Goal: Information Seeking & Learning: Learn about a topic

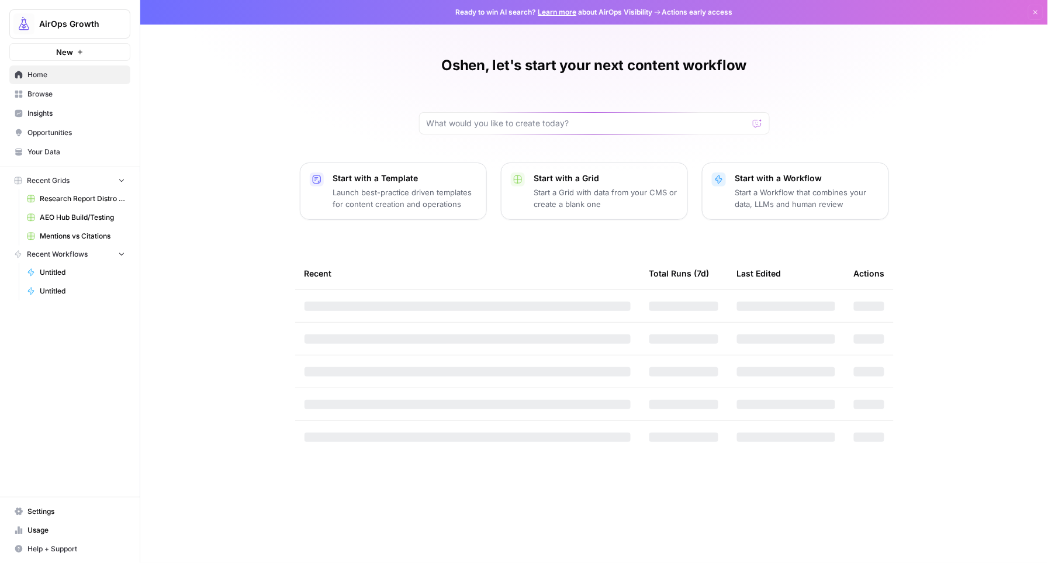
click at [40, 19] on span "AirOps Growth" at bounding box center [74, 24] width 71 height 12
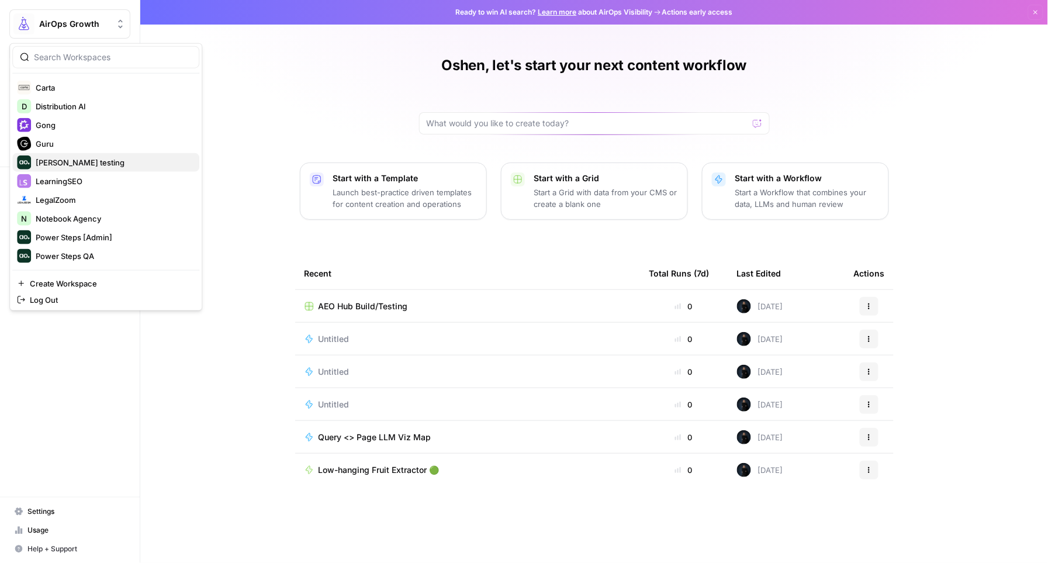
scroll to position [235, 0]
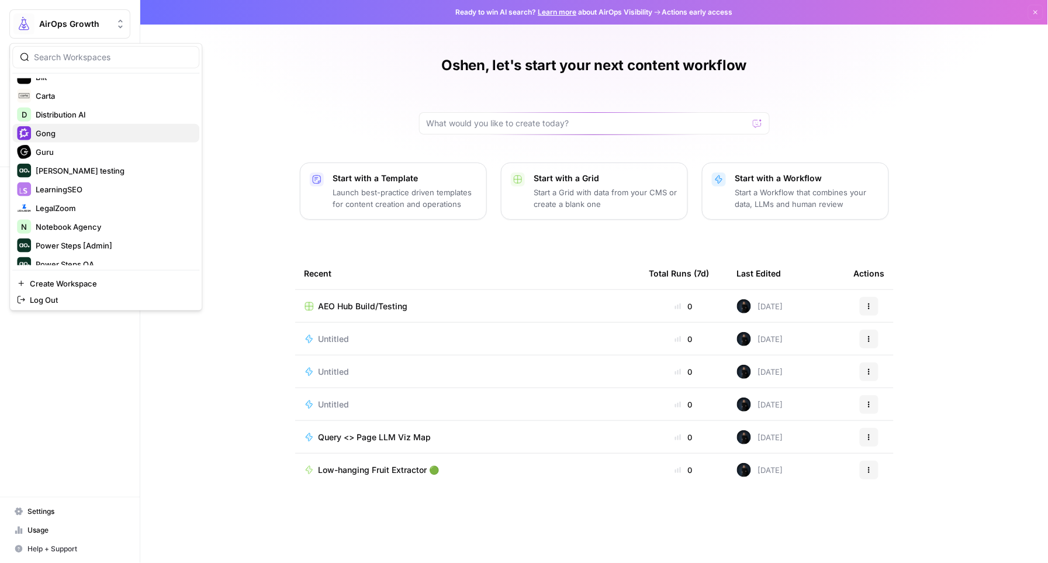
click at [41, 132] on span "Gong" at bounding box center [113, 133] width 154 height 12
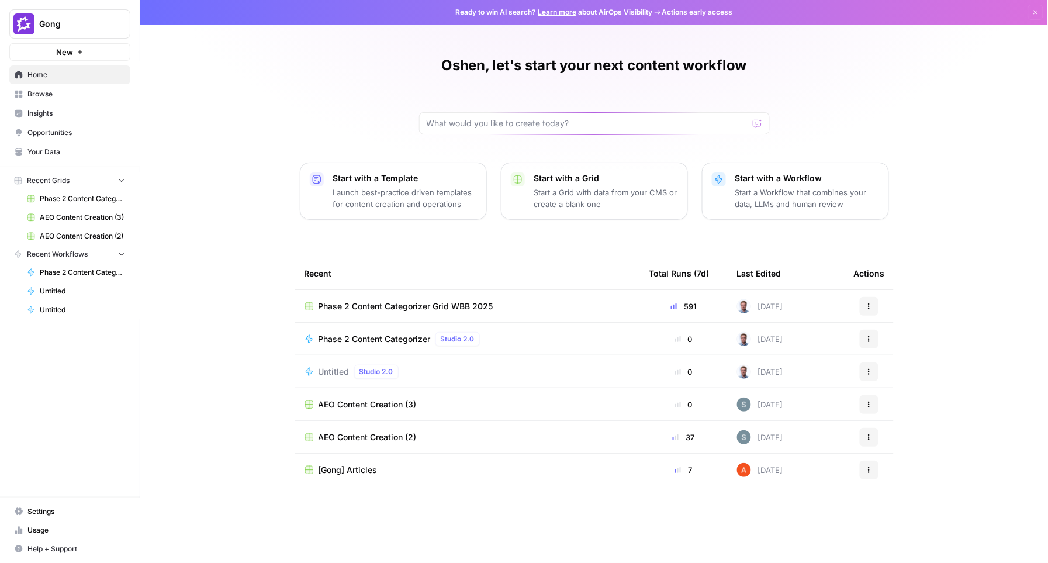
click at [55, 117] on span "Insights" at bounding box center [76, 113] width 98 height 11
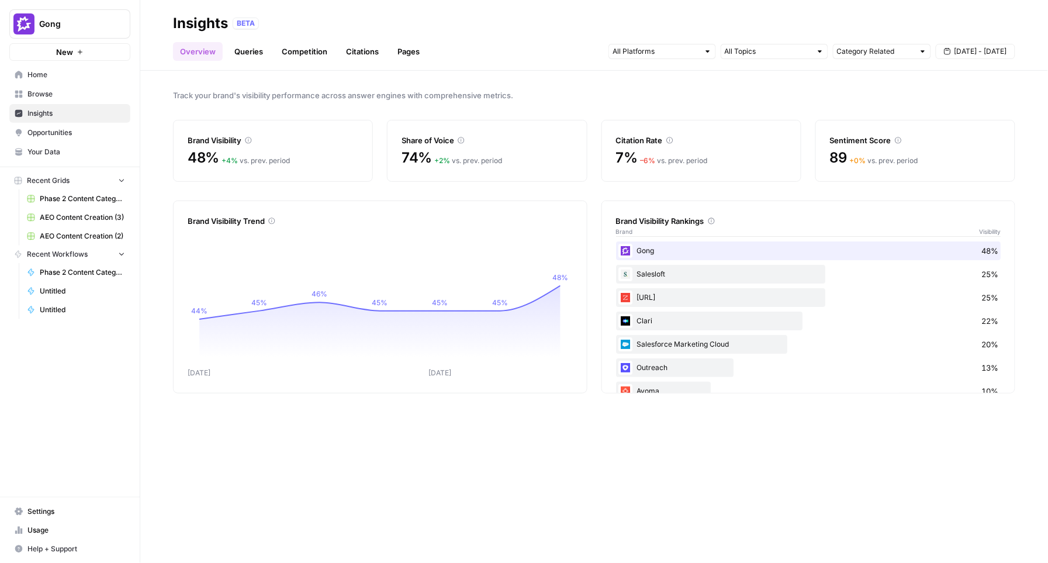
click at [89, 26] on span "Gong" at bounding box center [74, 24] width 71 height 12
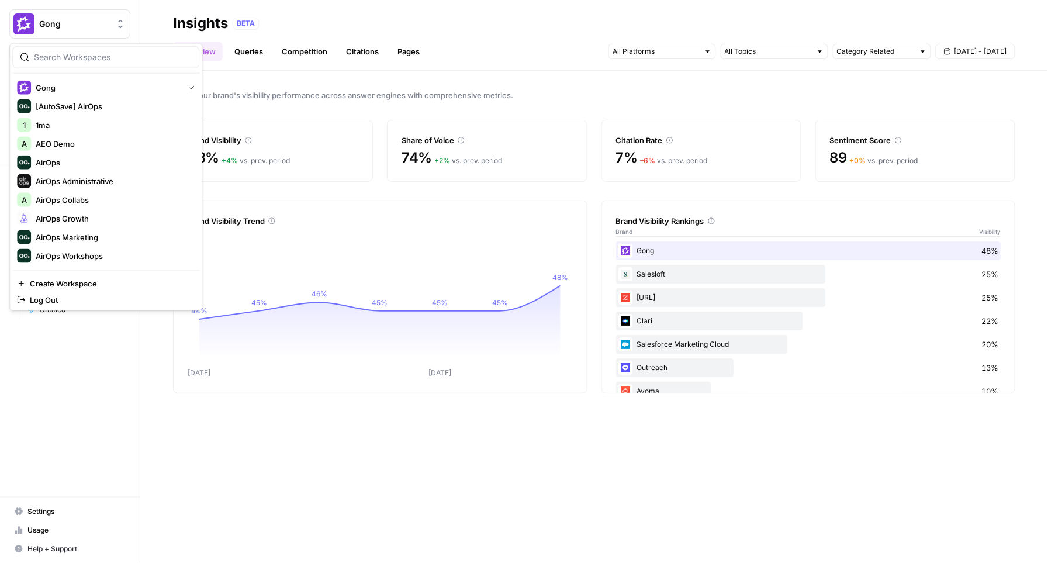
drag, startPoint x: 396, startPoint y: 72, endPoint x: 389, endPoint y: 72, distance: 6.4
click at [395, 72] on div "Track your brand's visibility performance across answer engines with comprehens…" at bounding box center [593, 317] width 907 height 492
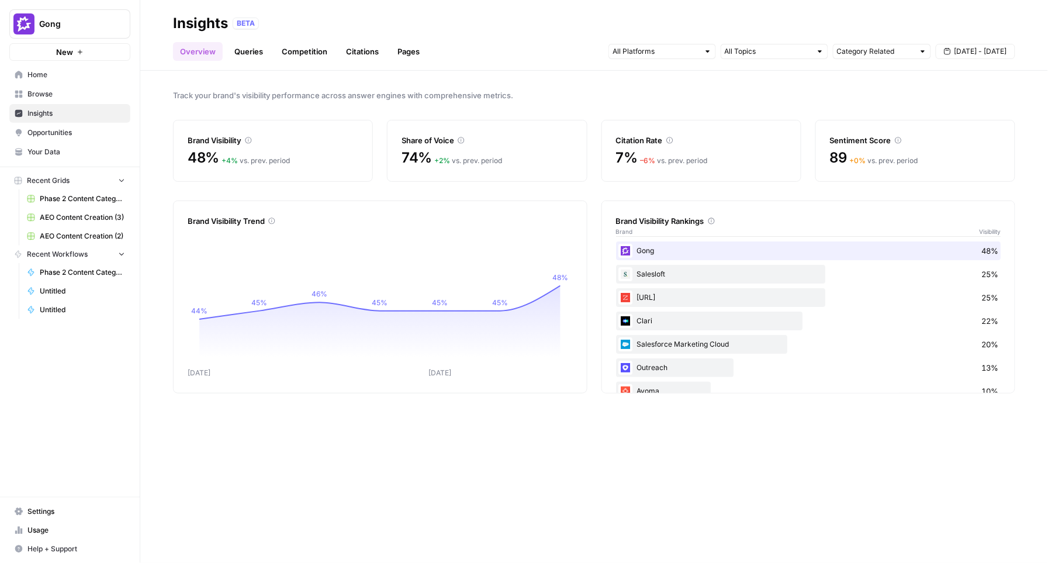
click at [311, 49] on link "Competition" at bounding box center [305, 51] width 60 height 19
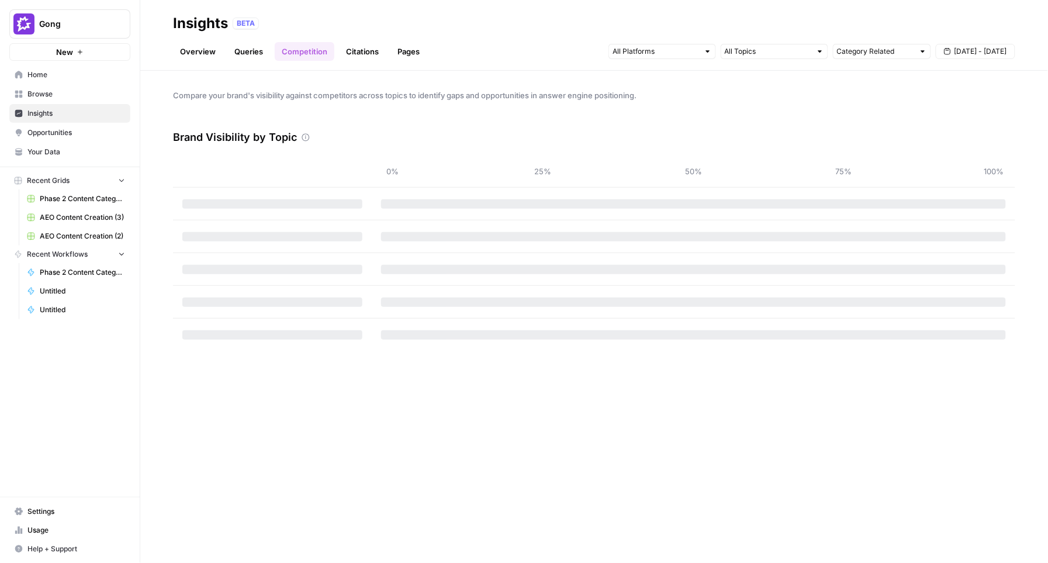
click at [987, 48] on span "[DATE] - [DATE]" at bounding box center [980, 51] width 53 height 11
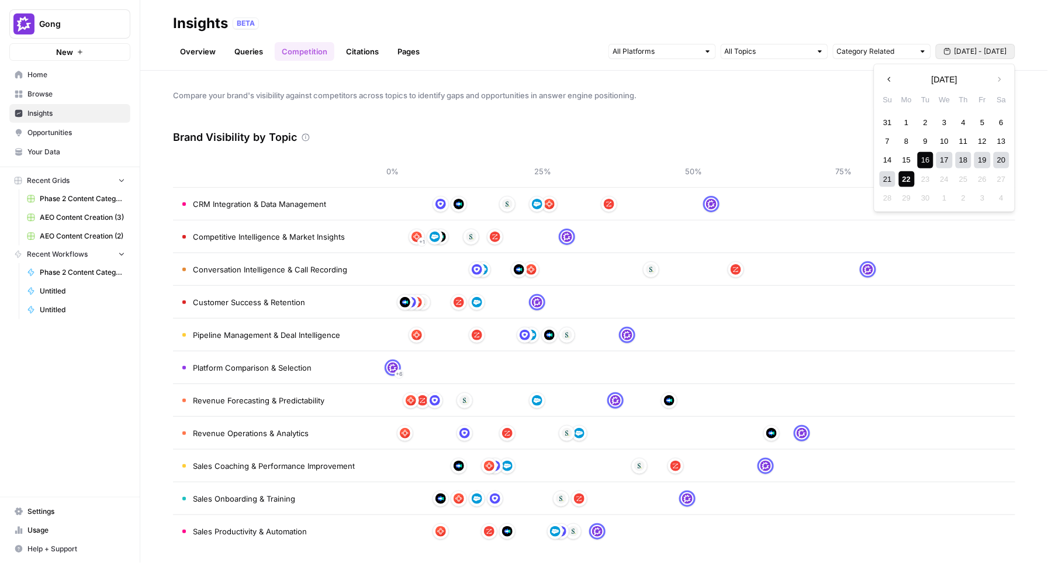
click at [886, 77] on icon "button" at bounding box center [889, 79] width 8 height 8
click at [995, 77] on span "button" at bounding box center [999, 79] width 8 height 8
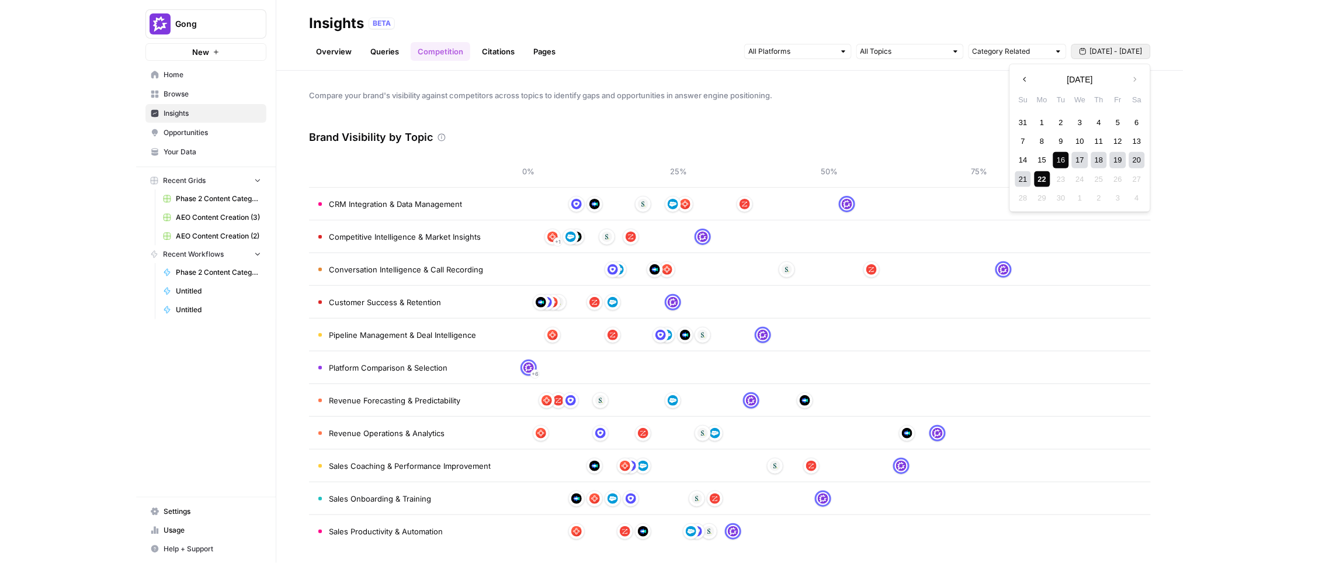
scroll to position [3, 0]
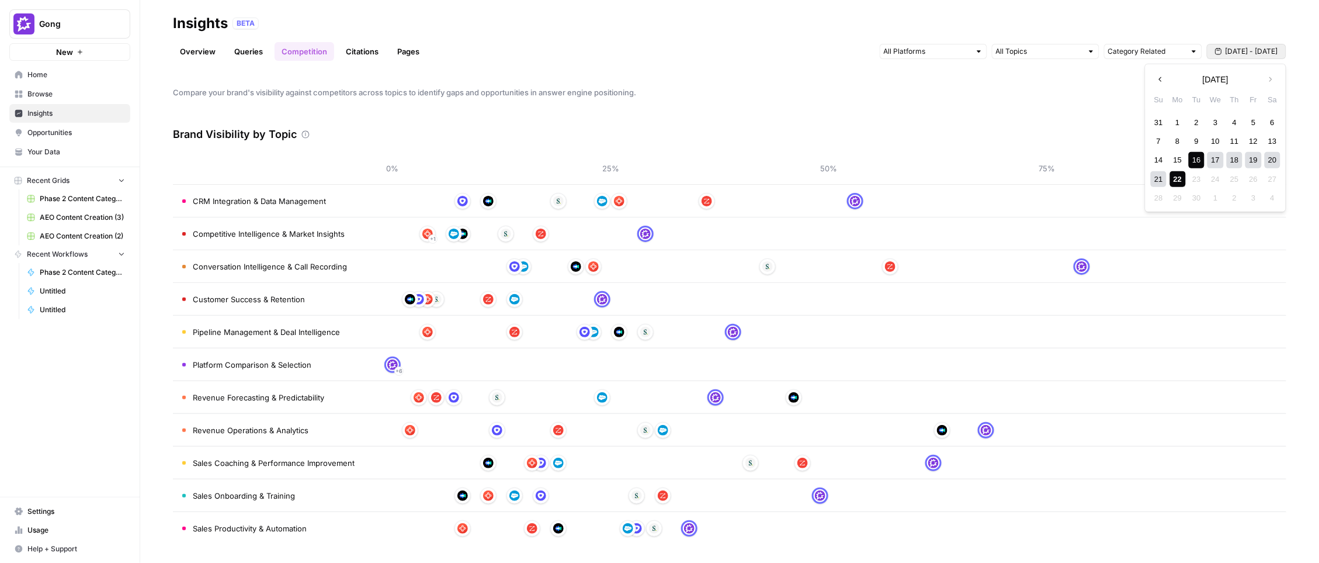
click at [1047, 176] on div "22" at bounding box center [1178, 179] width 16 height 16
click at [1047, 177] on div "22" at bounding box center [1178, 179] width 16 height 16
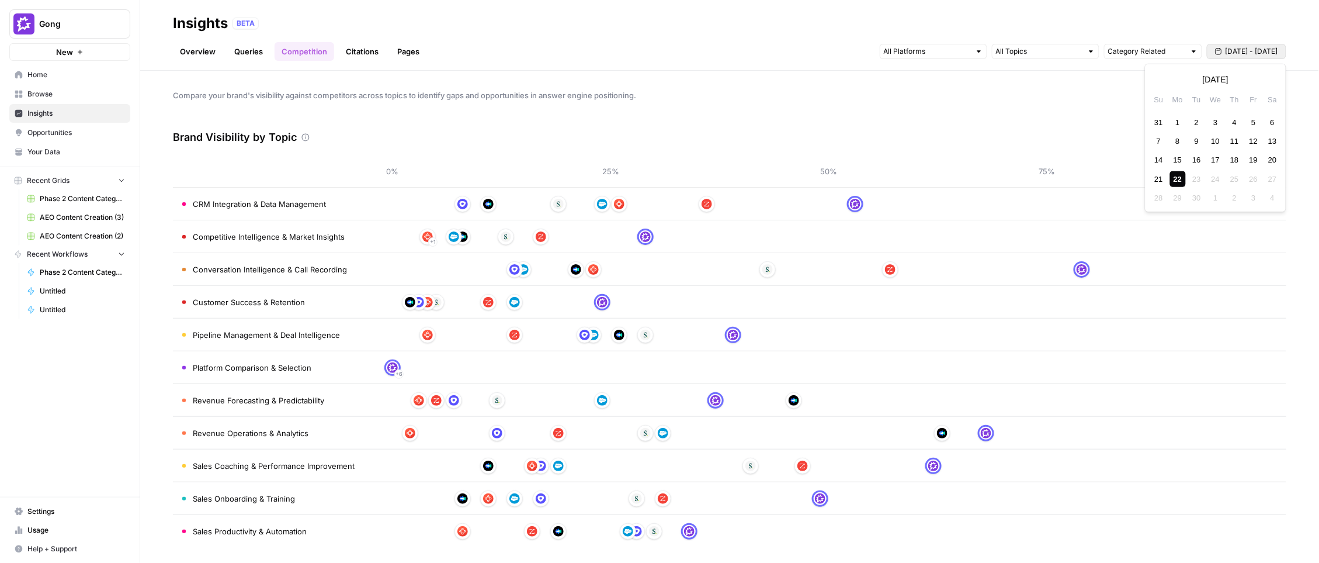
click at [1047, 48] on icon "button" at bounding box center [1218, 51] width 7 height 7
click at [1047, 124] on div "1" at bounding box center [1178, 122] width 16 height 16
click at [1047, 158] on div "20" at bounding box center [1273, 160] width 16 height 16
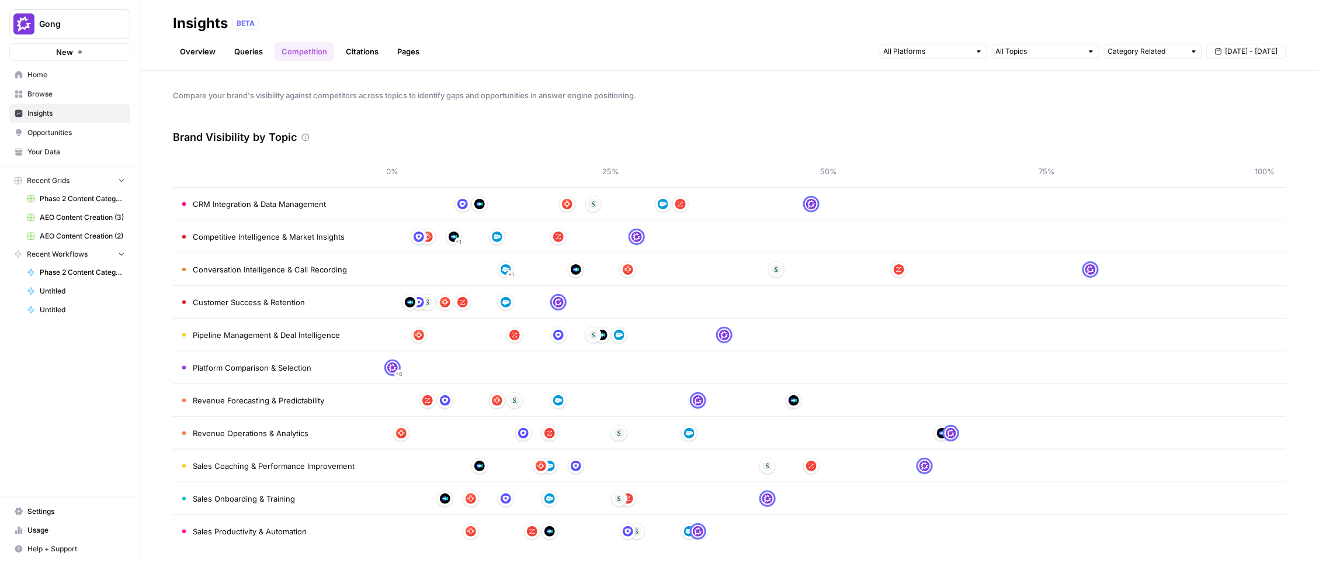
scroll to position [3, 0]
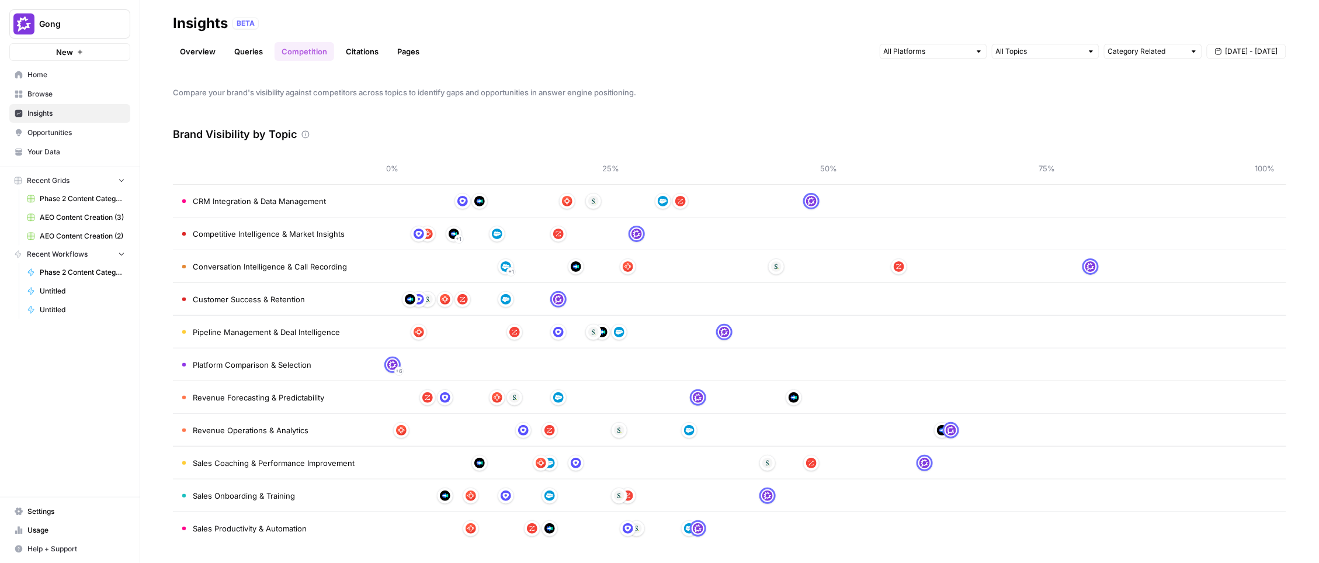
click at [361, 50] on link "Citations" at bounding box center [362, 51] width 47 height 19
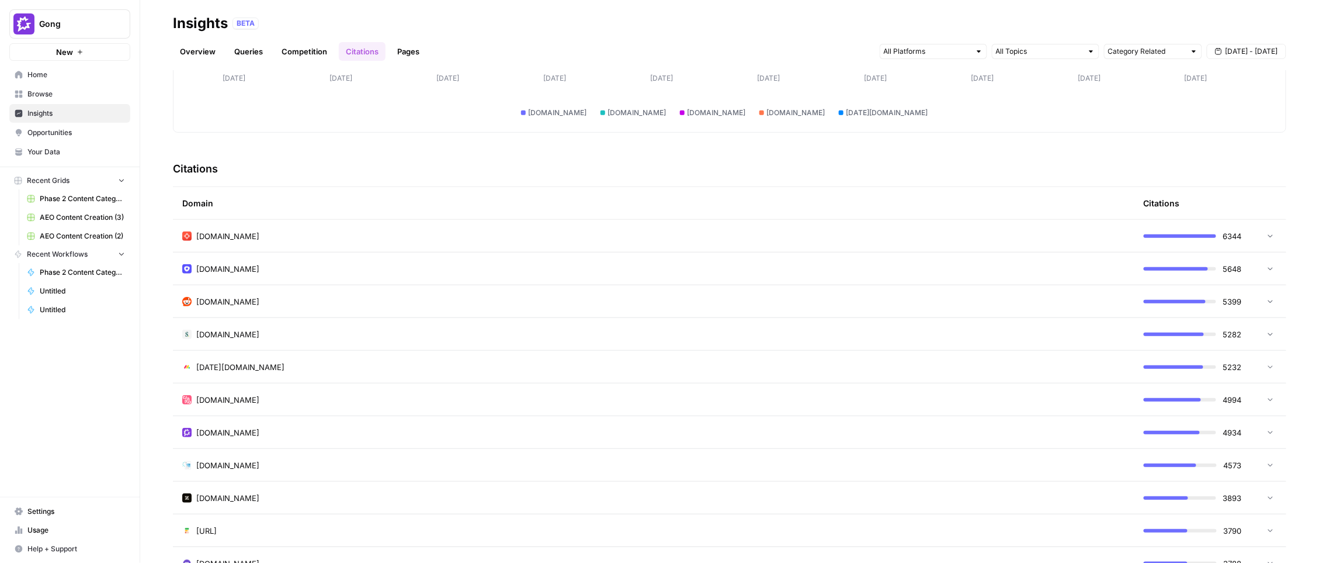
scroll to position [208, 0]
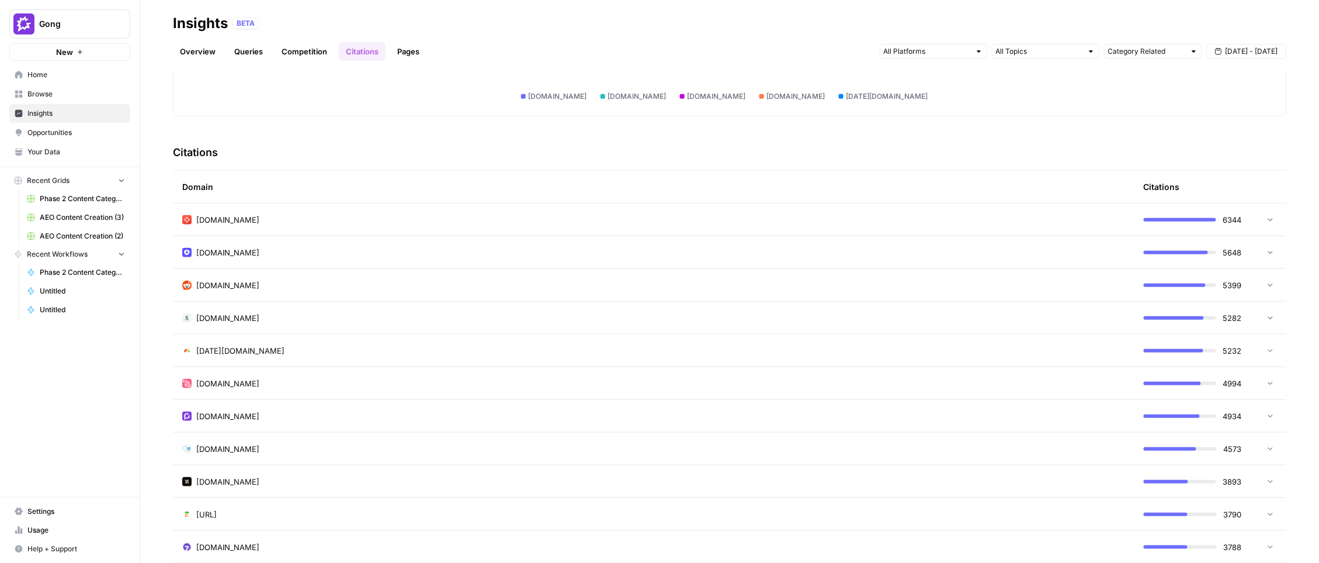
click at [1047, 282] on icon at bounding box center [1271, 284] width 8 height 8
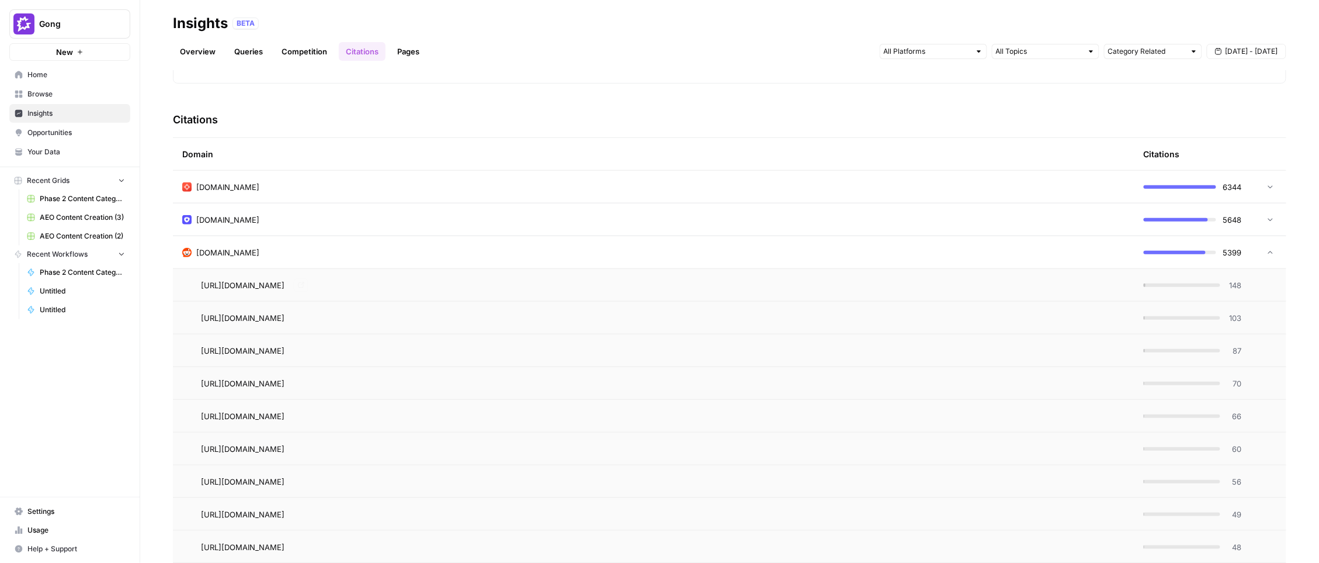
scroll to position [255, 0]
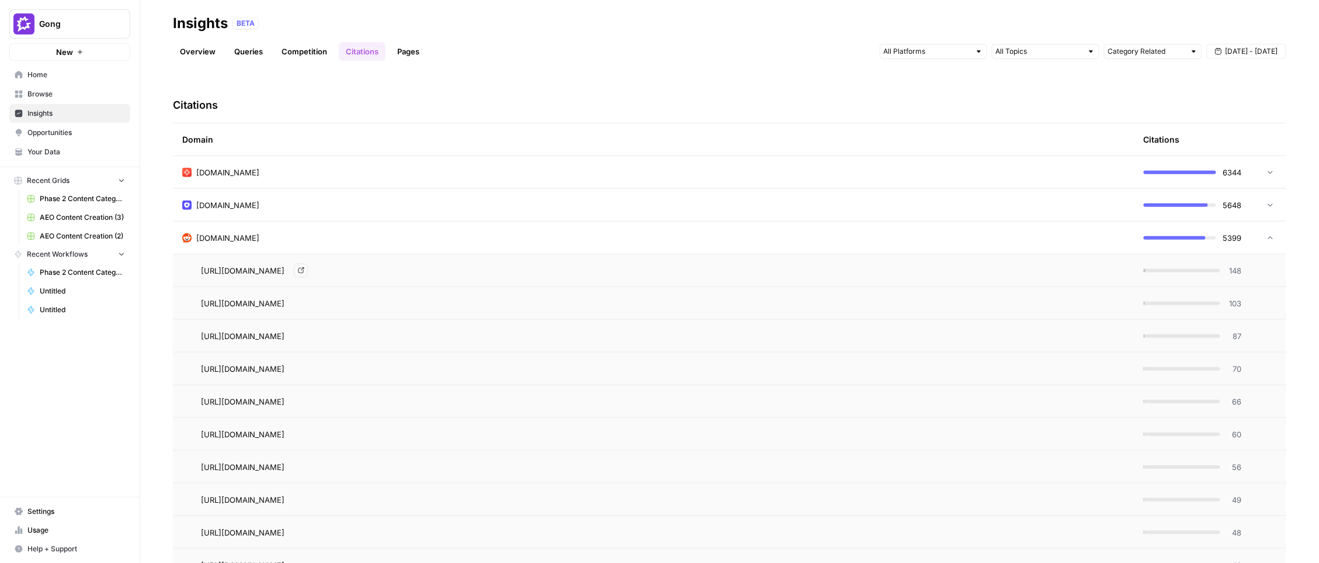
click at [285, 273] on span "https://www.reddit.com/r/hubspot/comments/1h18rql/which_conversational_intellig…" at bounding box center [243, 271] width 84 height 12
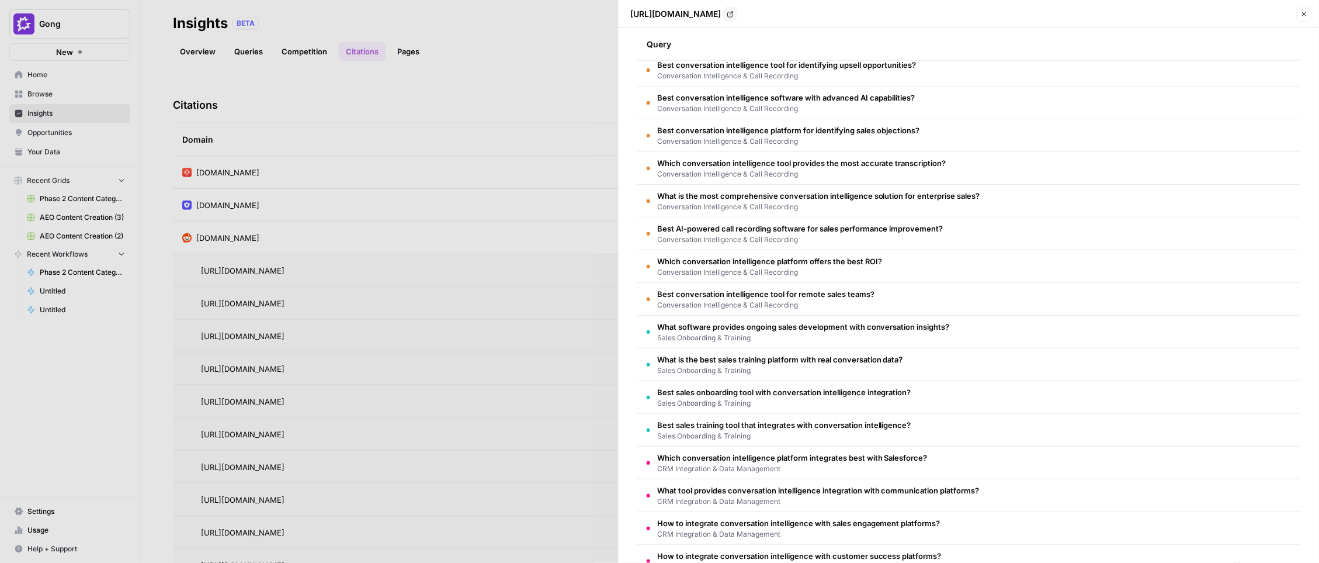
scroll to position [421, 0]
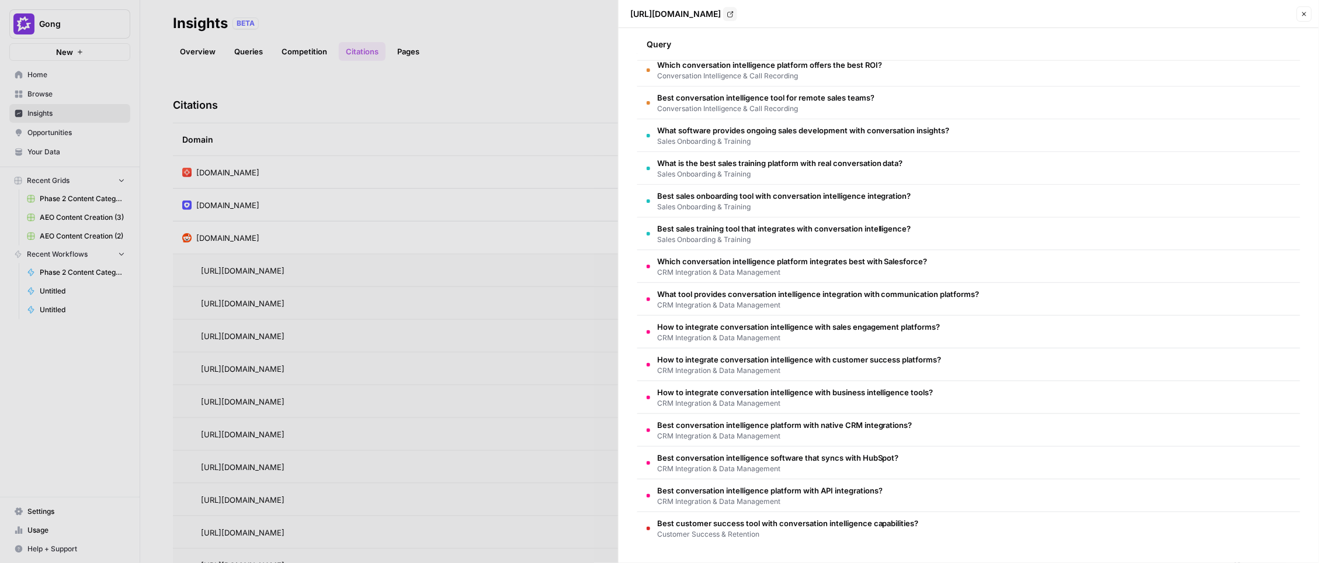
drag, startPoint x: 643, startPoint y: 49, endPoint x: 918, endPoint y: 537, distance: 559.9
click at [919, 537] on table "Query Best conversation intelligence software with advanced AI capabilities? Co…" at bounding box center [968, 102] width 663 height 883
copy table "Query Best conversation intelligence software with advanced AI capabilities? Co…"
click at [1047, 11] on icon "button" at bounding box center [1304, 14] width 7 height 7
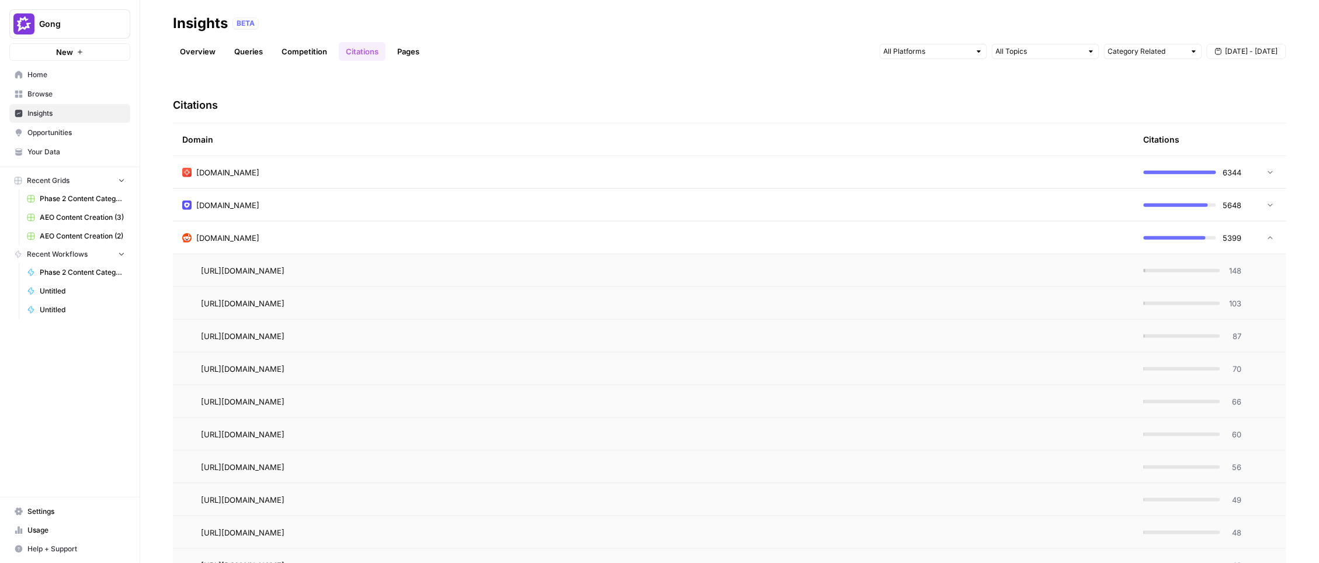
click at [33, 18] on img "Workspace: Gong" at bounding box center [23, 23] width 21 height 21
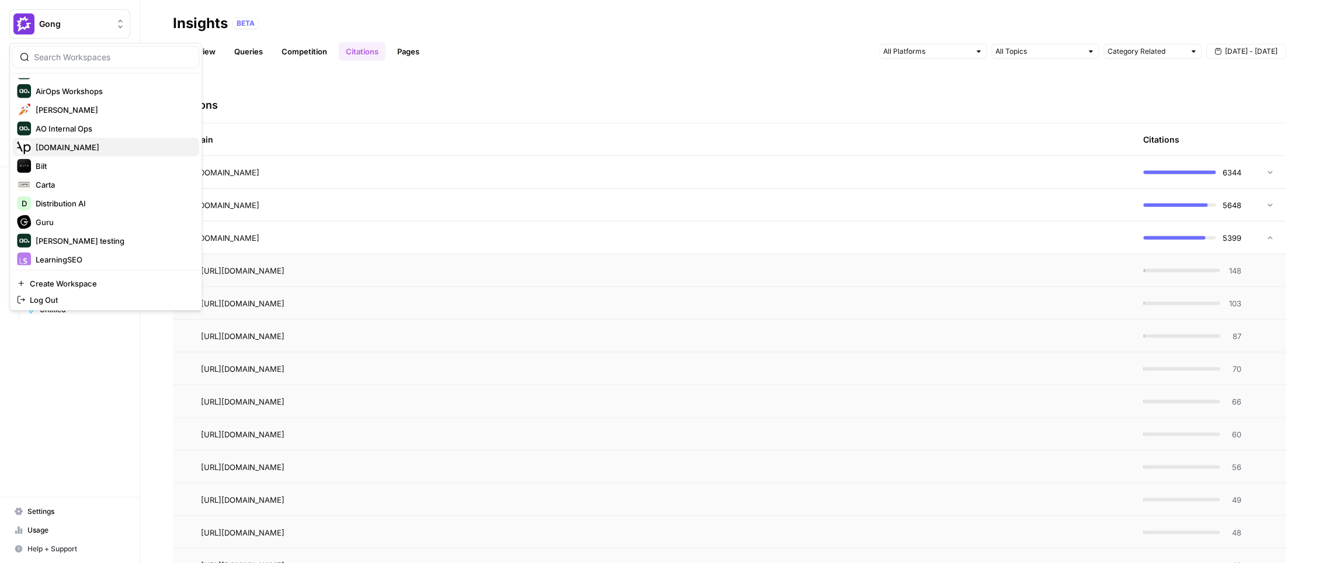
scroll to position [202, 0]
click at [42, 145] on span "Carta" at bounding box center [113, 148] width 154 height 12
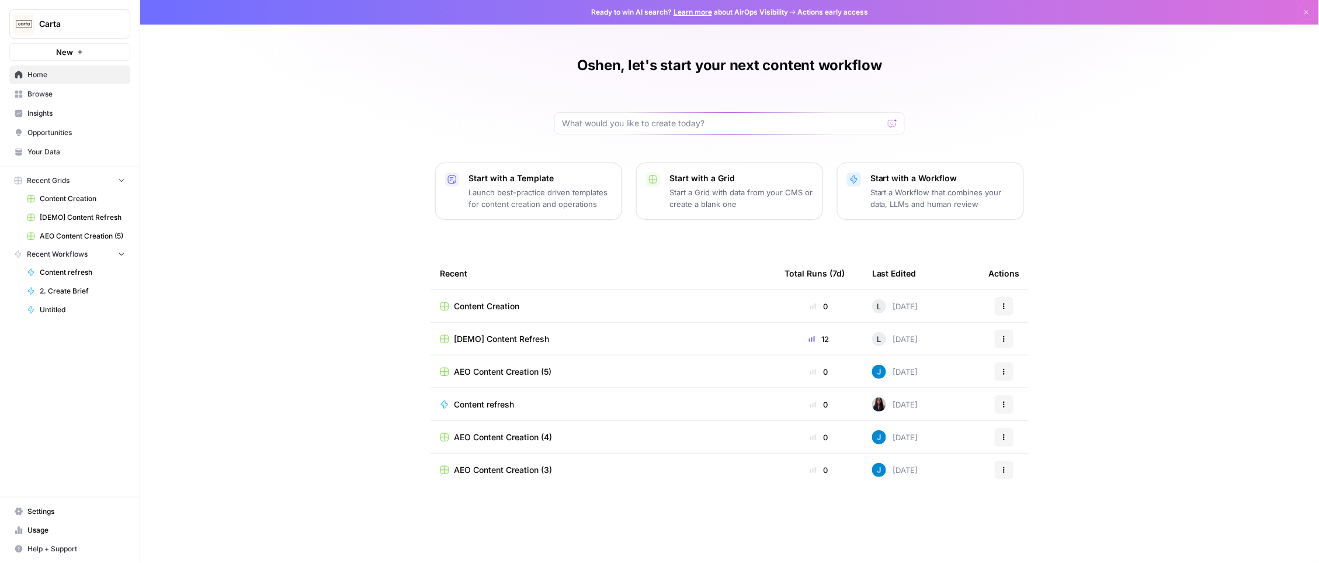
click at [46, 113] on span "Insights" at bounding box center [76, 113] width 98 height 11
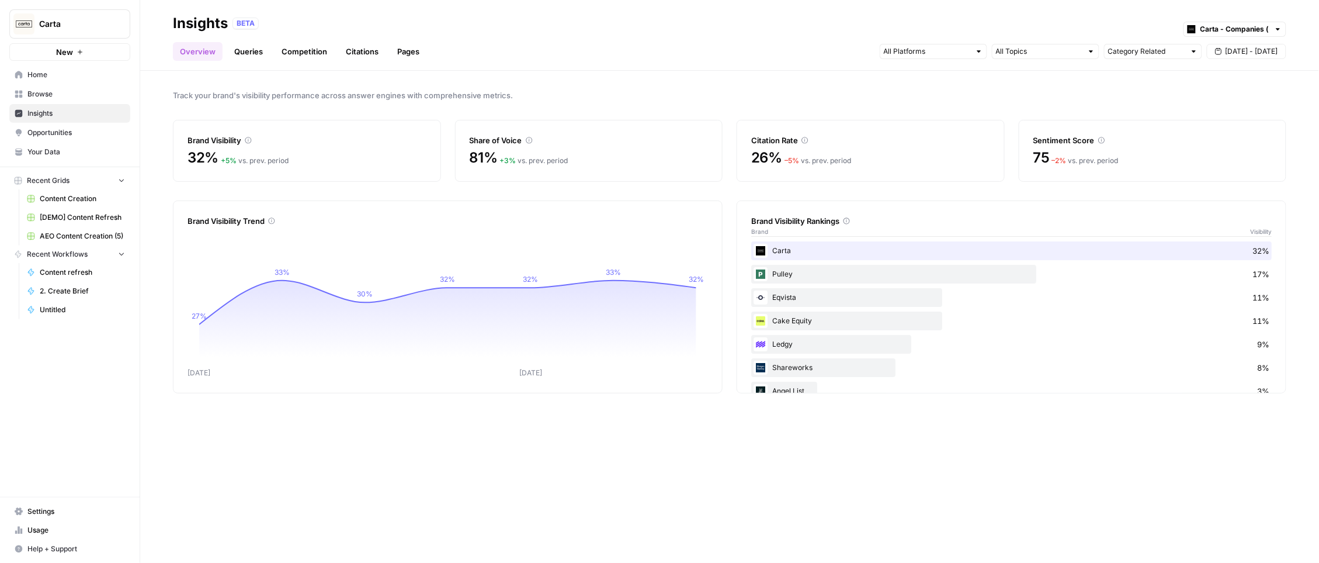
click at [1198, 39] on div "Overview Queries Competition Citations Pages Category Related Sep 16 - Sep 22" at bounding box center [730, 47] width 1114 height 28
click at [1198, 29] on div "Carta - Companies (cap table)" at bounding box center [1235, 29] width 103 height 15
type input "Carta - Companies (cap table)"
click at [1143, 26] on div "BETA Carta - Companies (cap table)" at bounding box center [760, 23] width 1054 height 15
click at [1232, 47] on span "[DATE] - [DATE]" at bounding box center [1252, 51] width 53 height 11
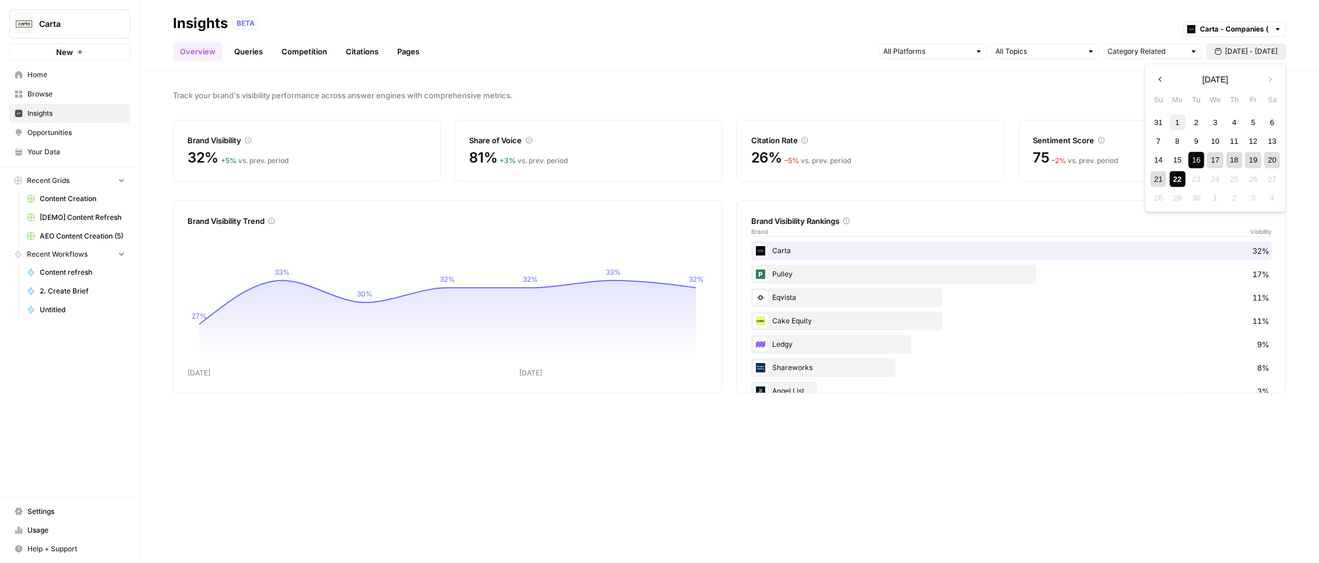
click at [1180, 120] on div "1" at bounding box center [1178, 122] width 16 height 16
click at [1179, 176] on div "22" at bounding box center [1178, 179] width 16 height 16
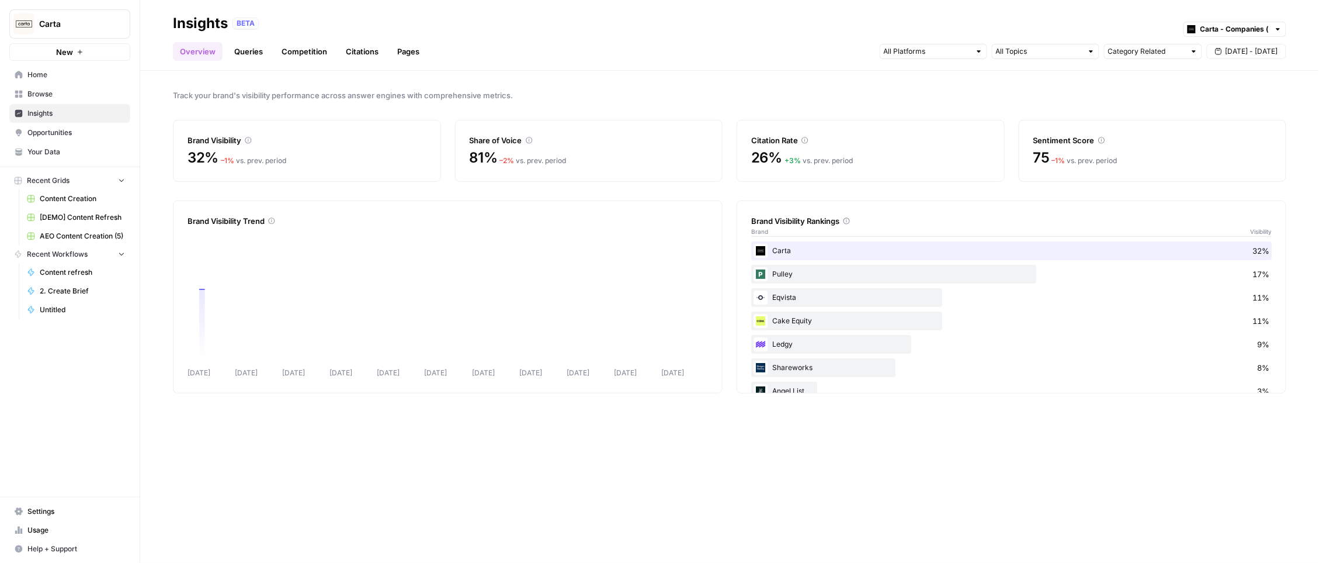
click at [371, 50] on link "Citations" at bounding box center [362, 51] width 47 height 19
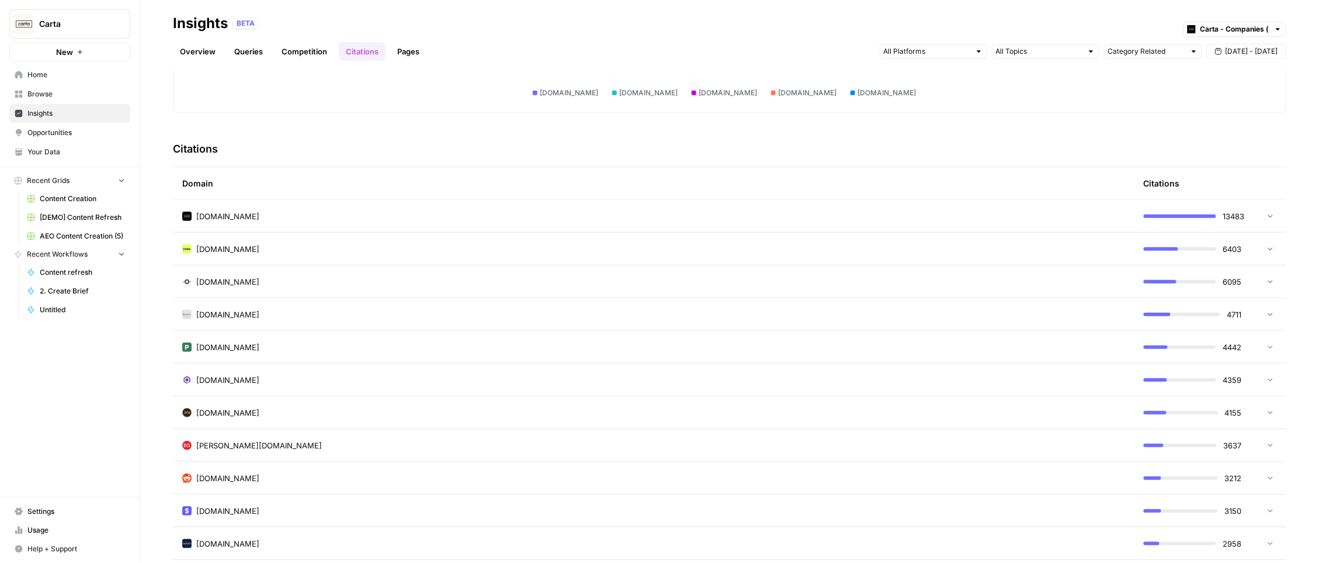
scroll to position [257, 0]
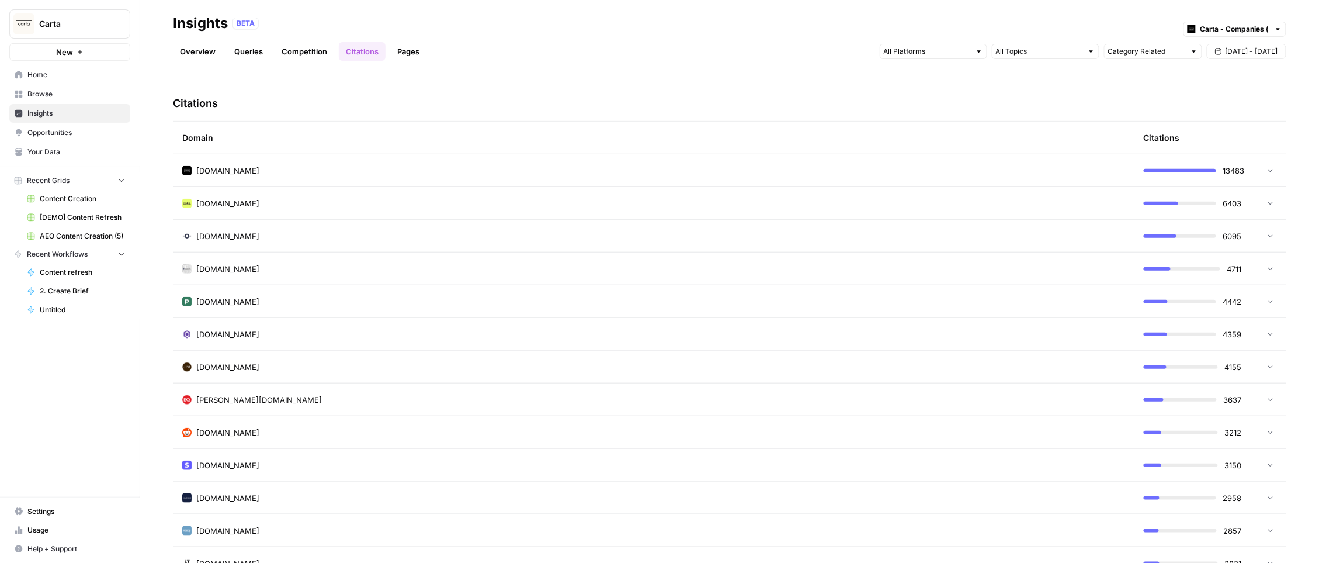
click at [276, 438] on td "reddit.com" at bounding box center [654, 432] width 962 height 32
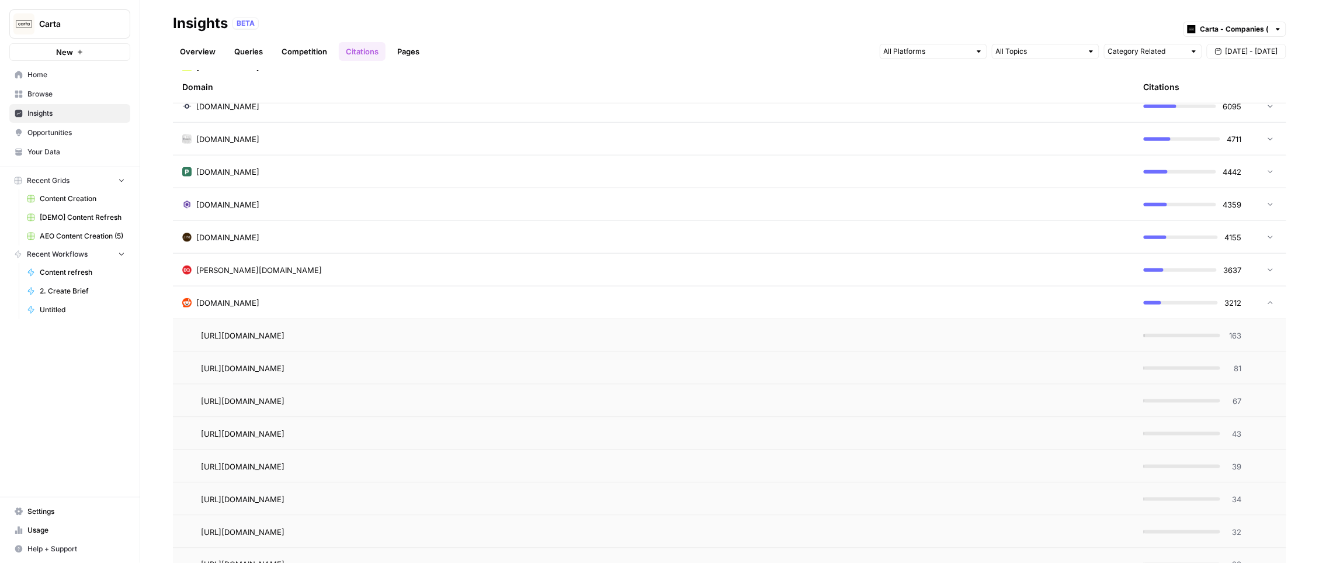
scroll to position [406, 0]
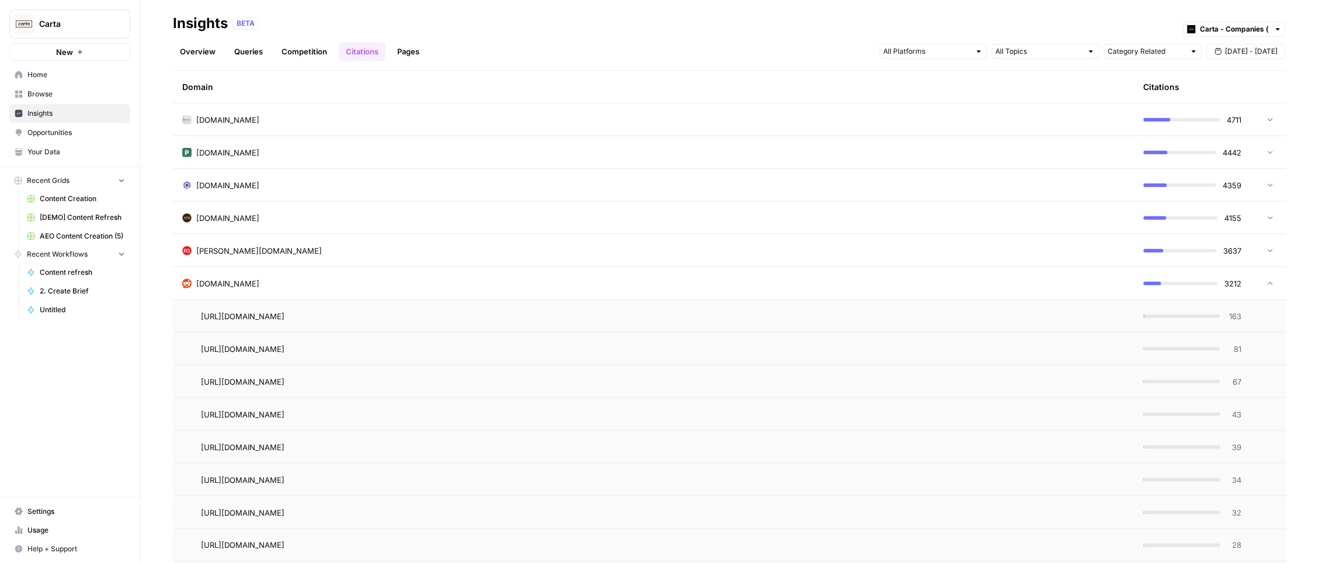
click at [285, 377] on span "https://www.reddit.com/r/private_equity/comments/13oyn87" at bounding box center [243, 382] width 84 height 12
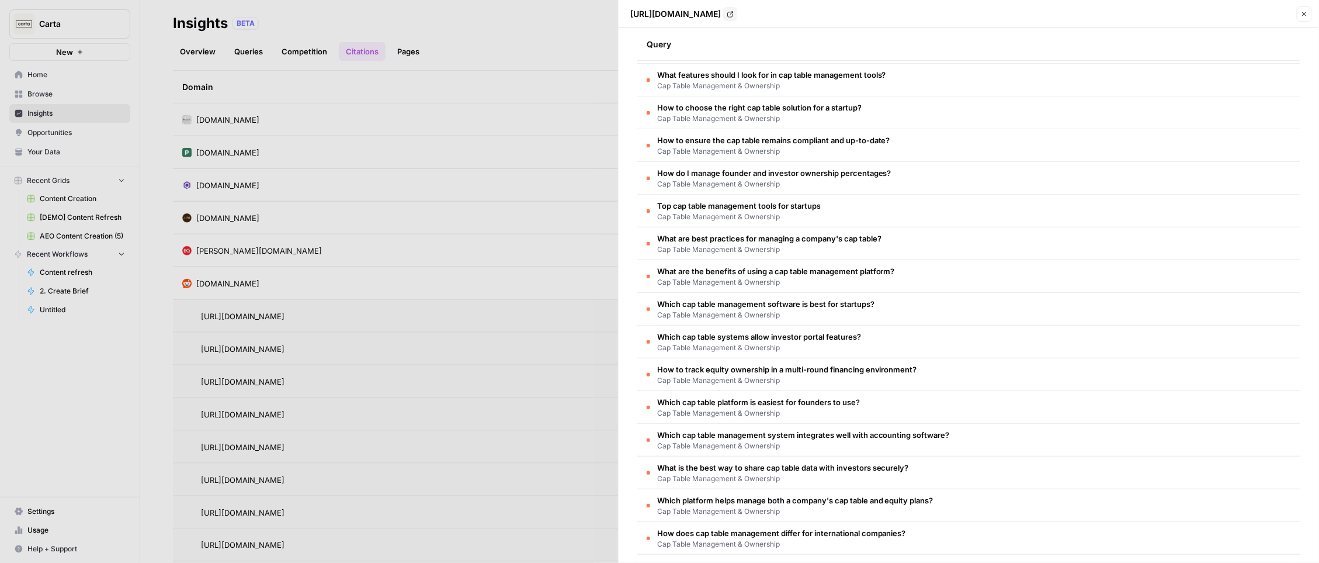
scroll to position [258, 0]
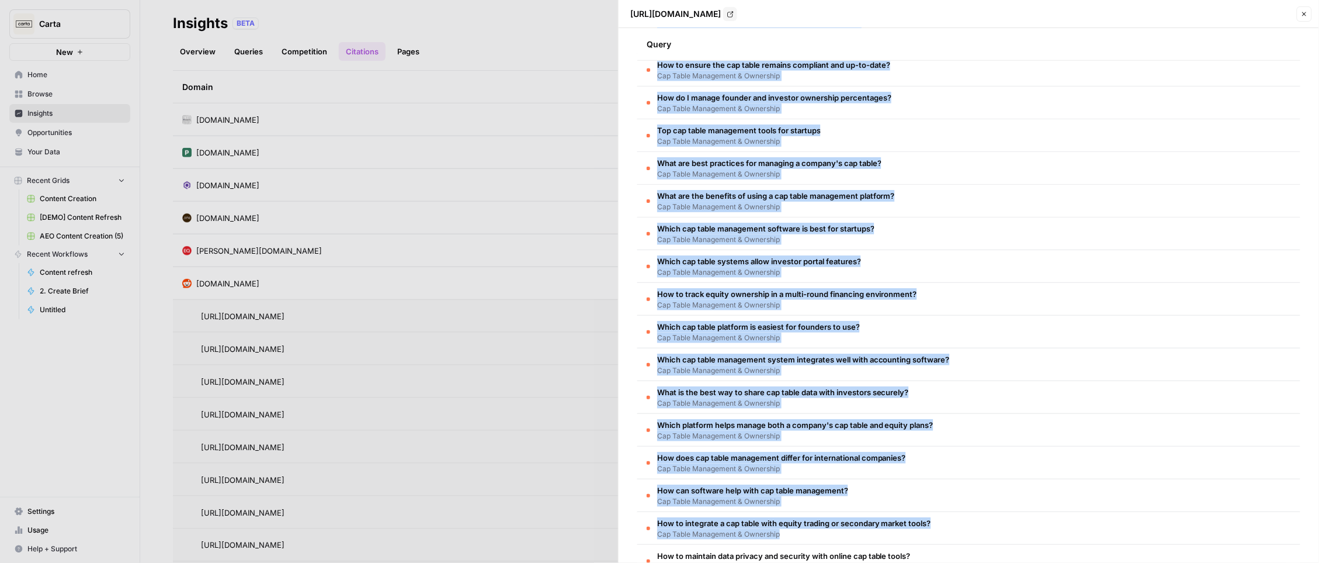
drag, startPoint x: 636, startPoint y: 119, endPoint x: 968, endPoint y: 539, distance: 535.7
click at [969, 539] on div "Questions Sep 1 - Sep 22 Query How can I simulate financing round scenarios on …" at bounding box center [969, 295] width 701 height 535
copy tbody "How can I simulate financing round scenarios on a cap table? Cap Table Manageme…"
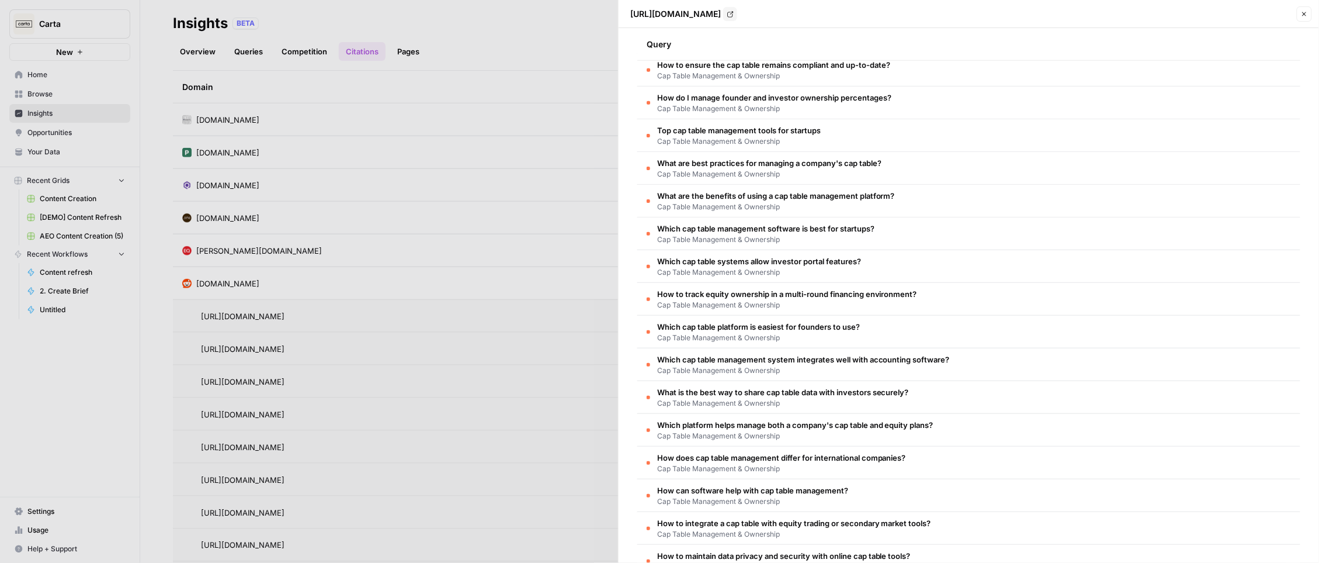
drag, startPoint x: 100, startPoint y: 22, endPoint x: 61, endPoint y: 19, distance: 39.2
click at [99, 22] on div at bounding box center [659, 281] width 1319 height 563
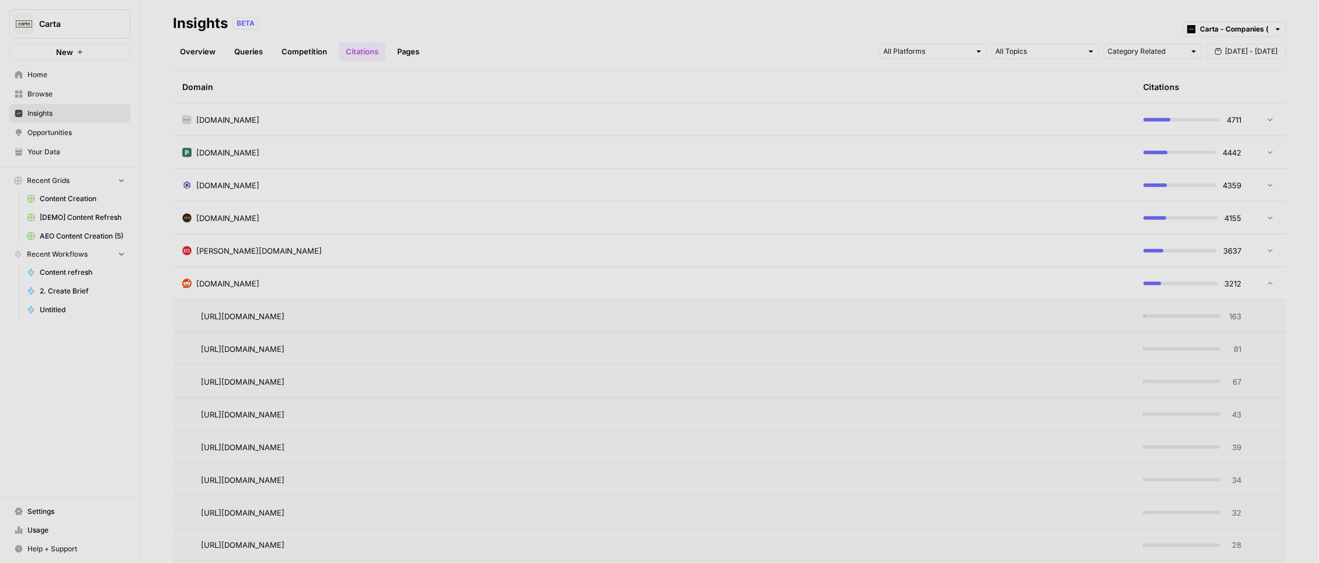
click at [61, 19] on span "Carta" at bounding box center [74, 24] width 71 height 12
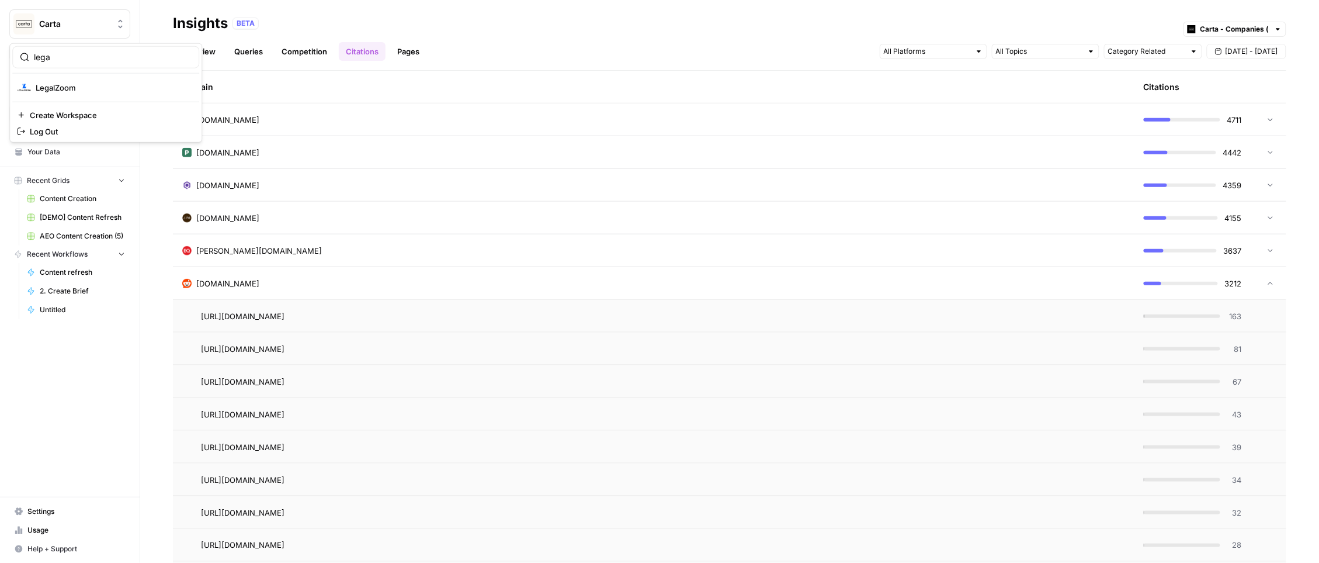
type input "lega"
click at [51, 91] on span "LegalZoom" at bounding box center [113, 88] width 154 height 12
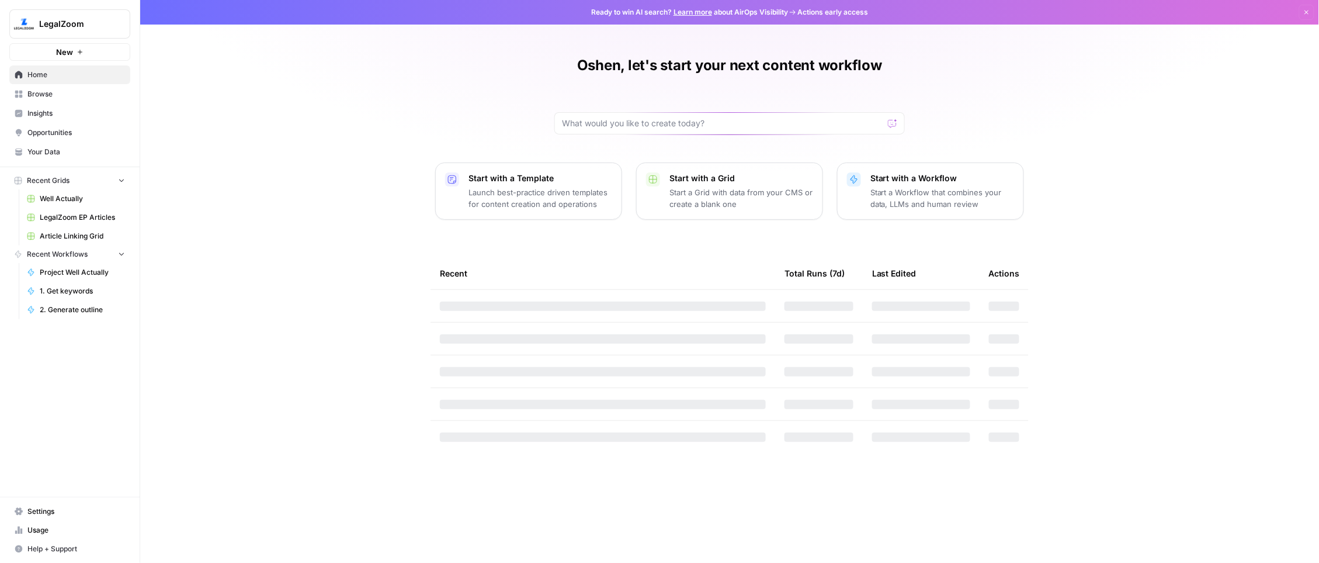
click at [44, 115] on span "Insights" at bounding box center [76, 113] width 98 height 11
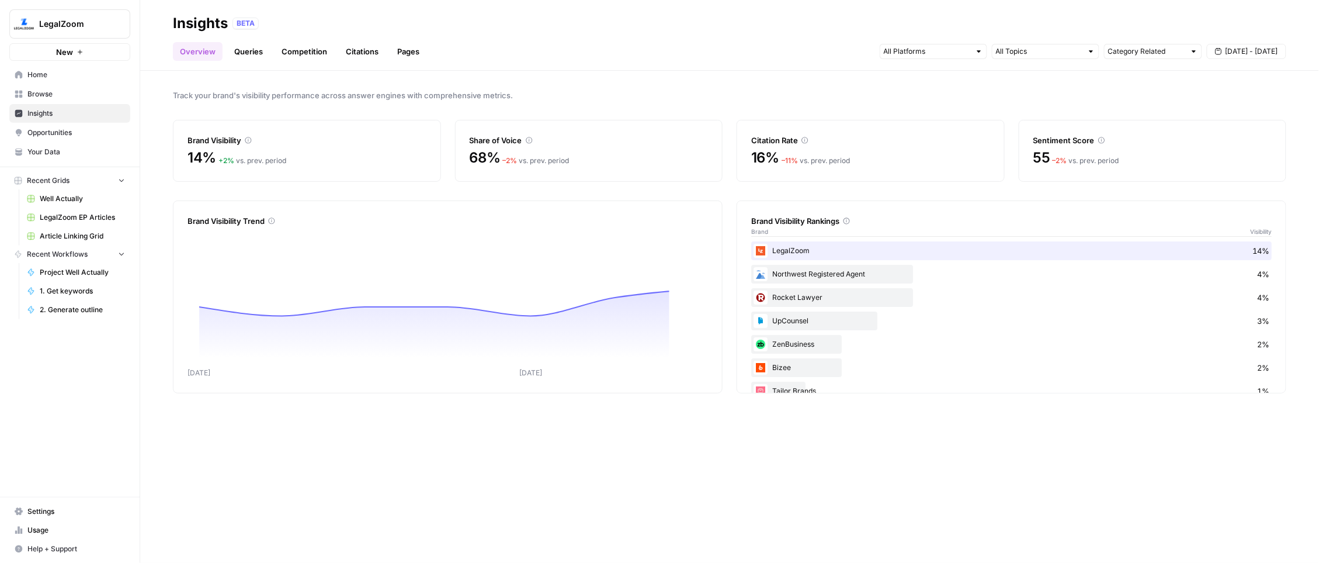
click at [362, 46] on link "Citations" at bounding box center [362, 51] width 47 height 19
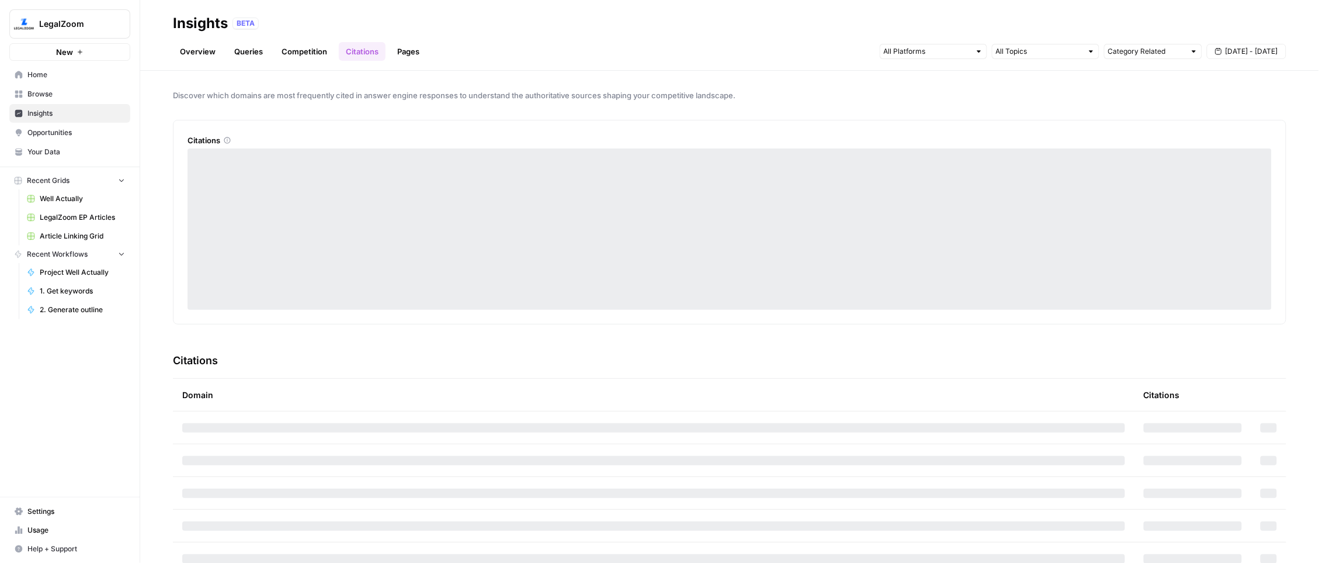
click at [1259, 57] on button "Sep 16 - Sep 22" at bounding box center [1246, 51] width 79 height 15
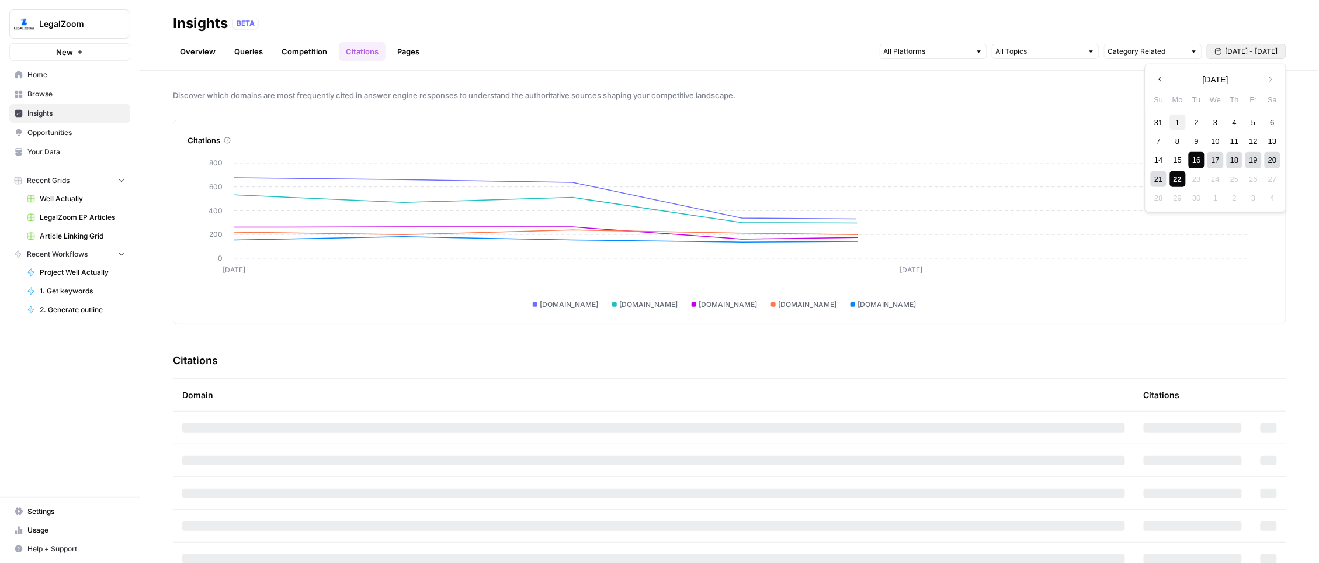
click at [1172, 119] on div "1" at bounding box center [1178, 122] width 16 height 16
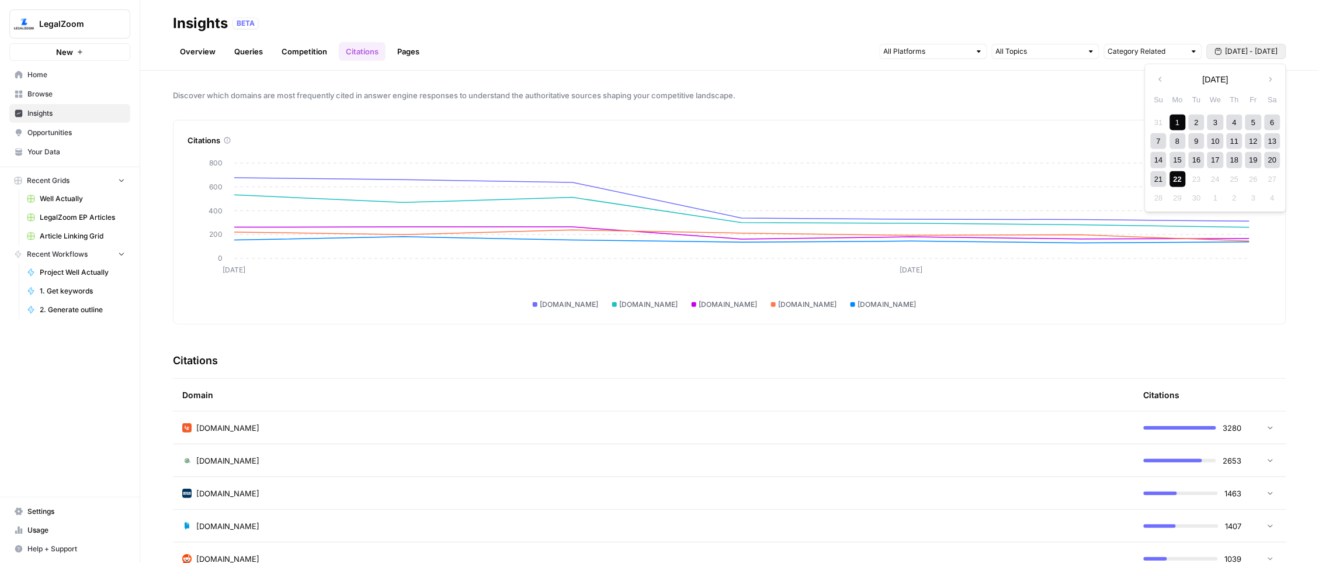
click at [1174, 178] on div "22" at bounding box center [1178, 179] width 16 height 16
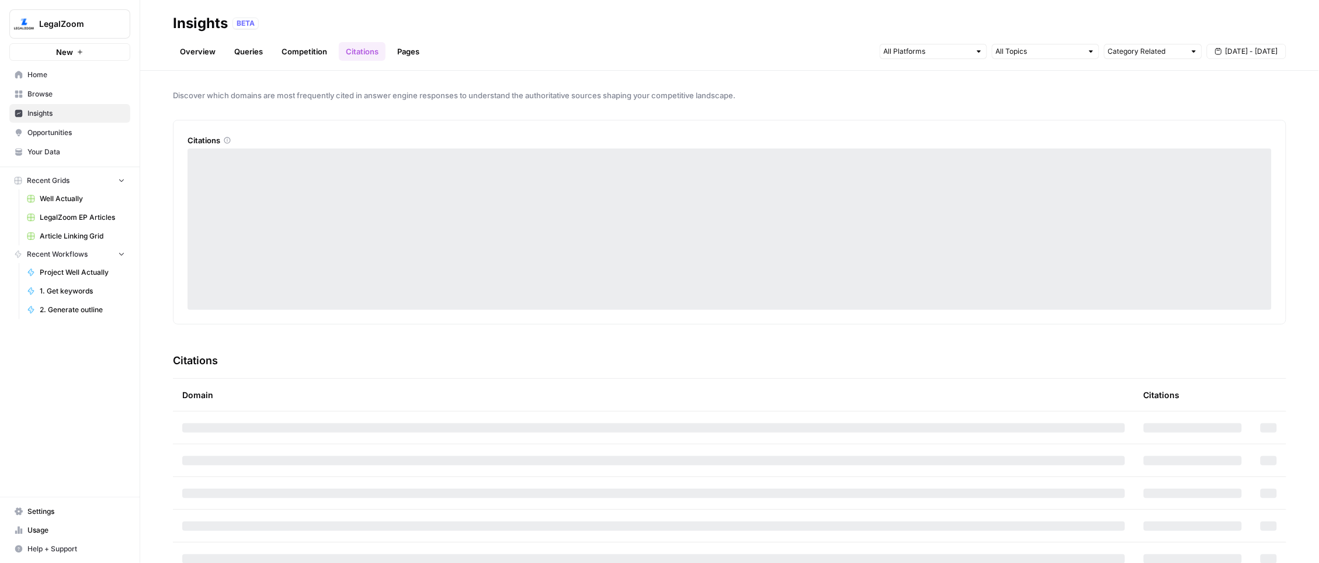
scroll to position [12, 0]
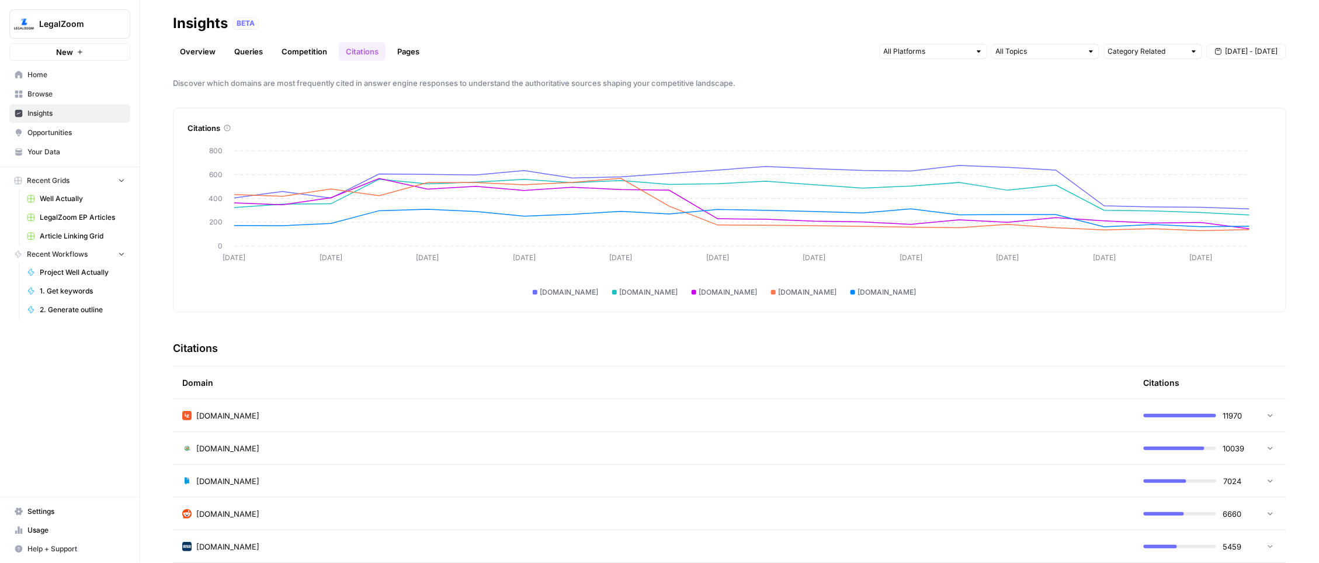
click at [229, 508] on span "reddit.com" at bounding box center [227, 514] width 63 height 12
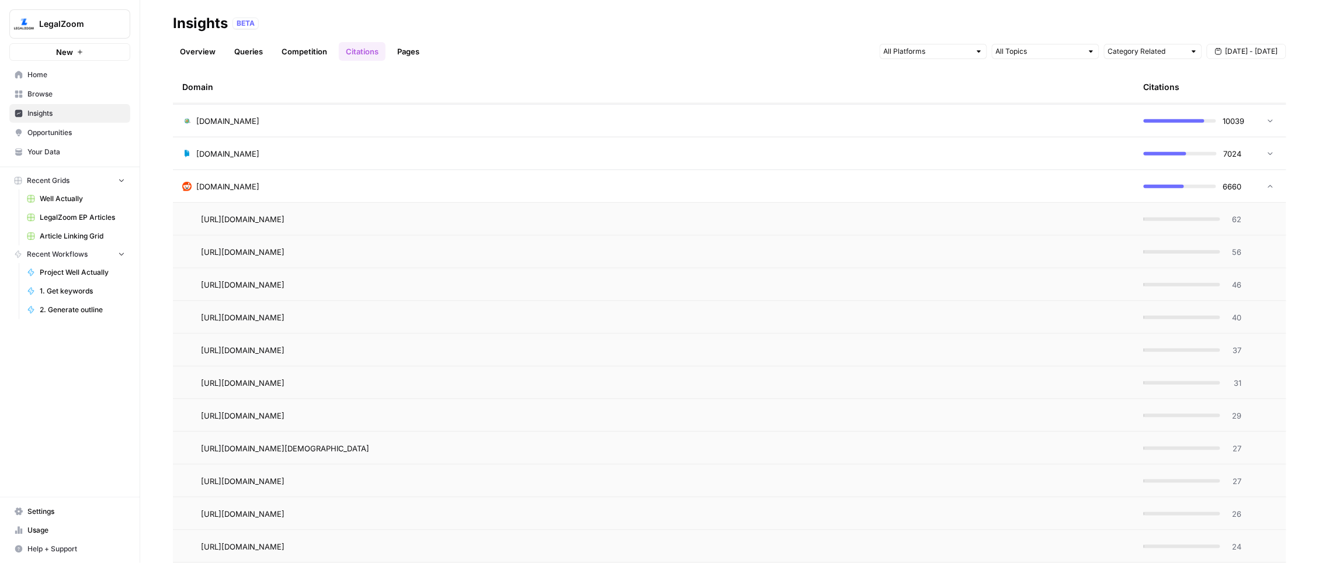
scroll to position [358, 0]
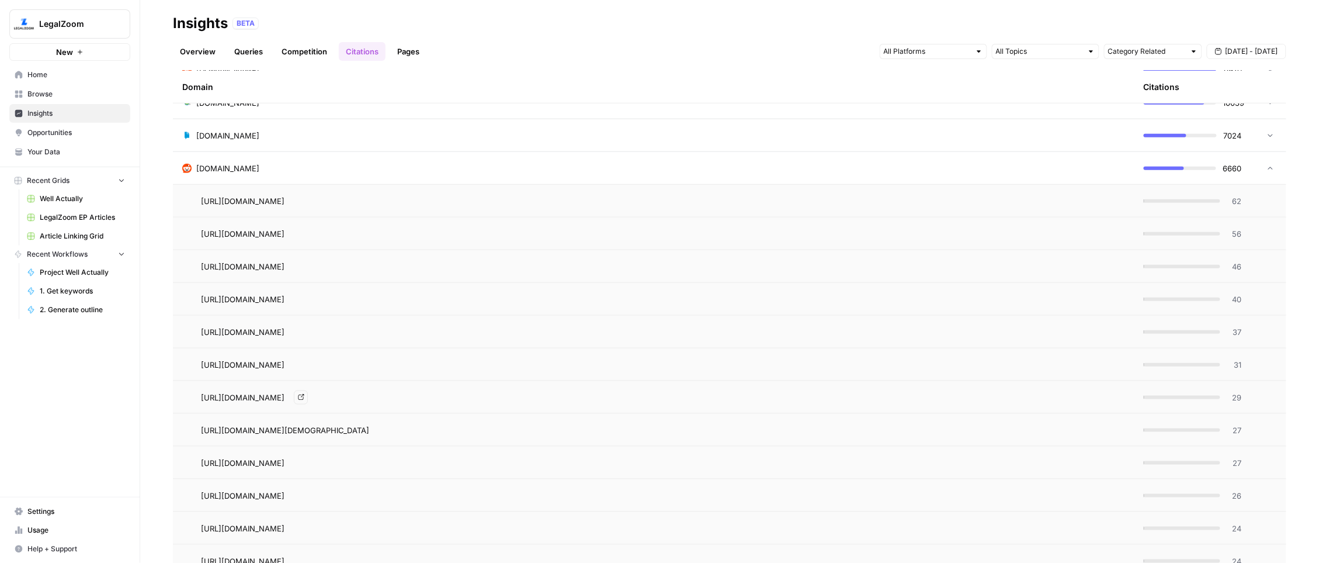
click at [537, 370] on td "https://www.reddit.com/r/learnprogramming/comments/tv9dc2/what_precisely_makes_…" at bounding box center [654, 364] width 962 height 32
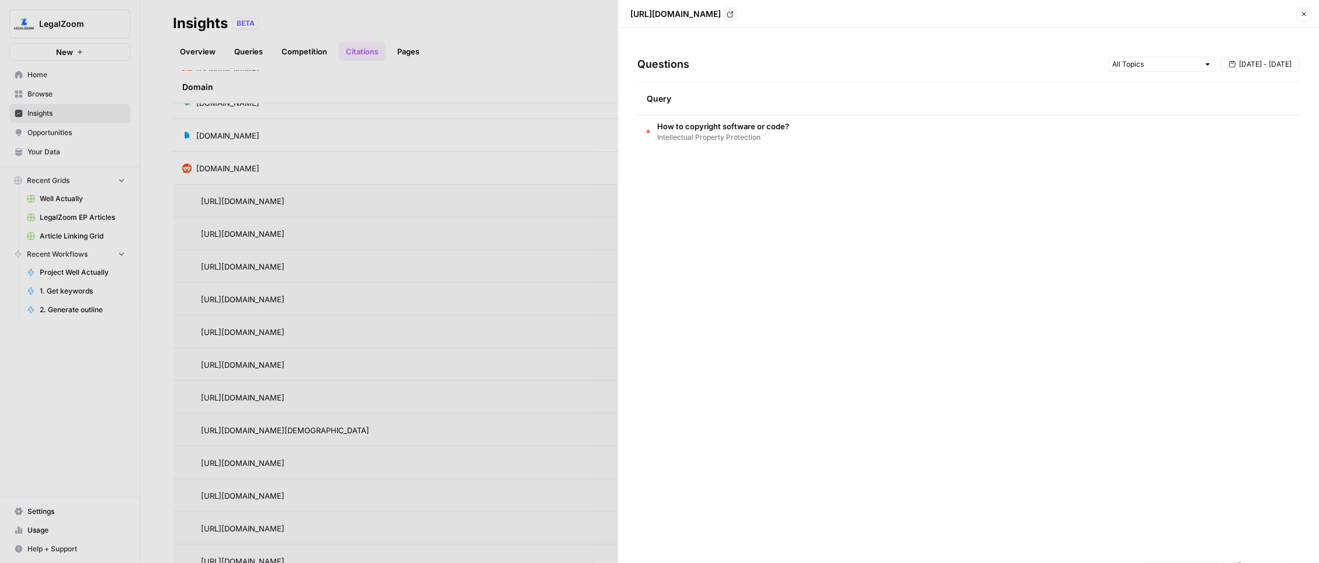
click at [435, 427] on div at bounding box center [659, 281] width 1319 height 563
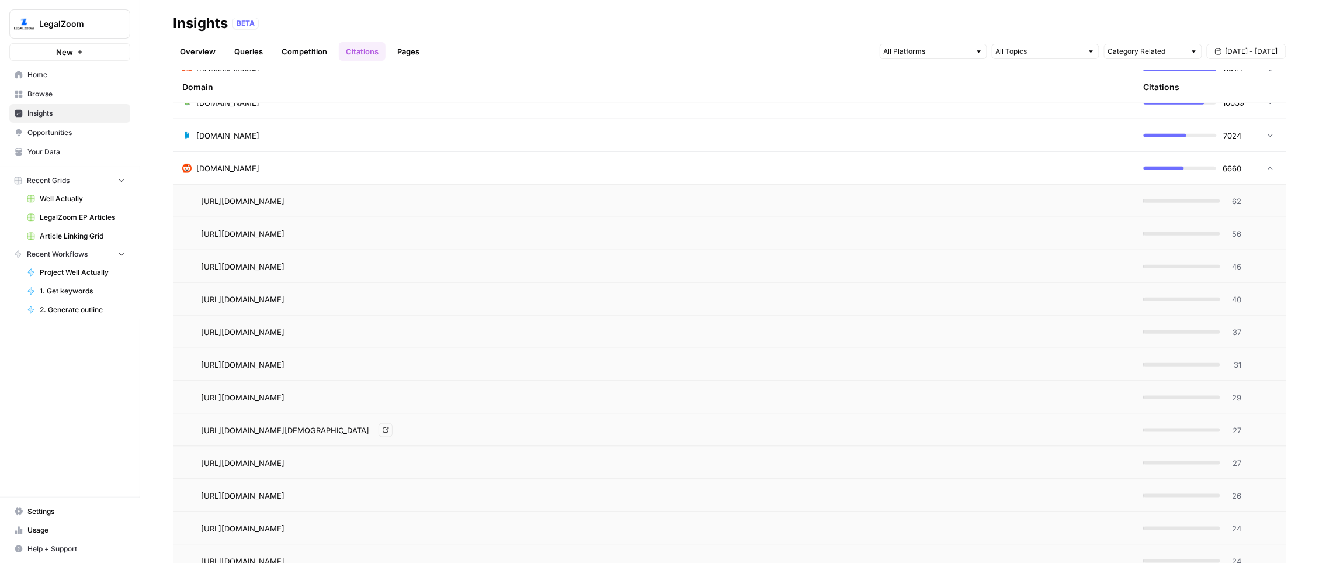
click at [285, 465] on span "https://www.reddit.com/r/smallbusiness/comments/1b8az31/simple_affordable_small…" at bounding box center [243, 463] width 84 height 12
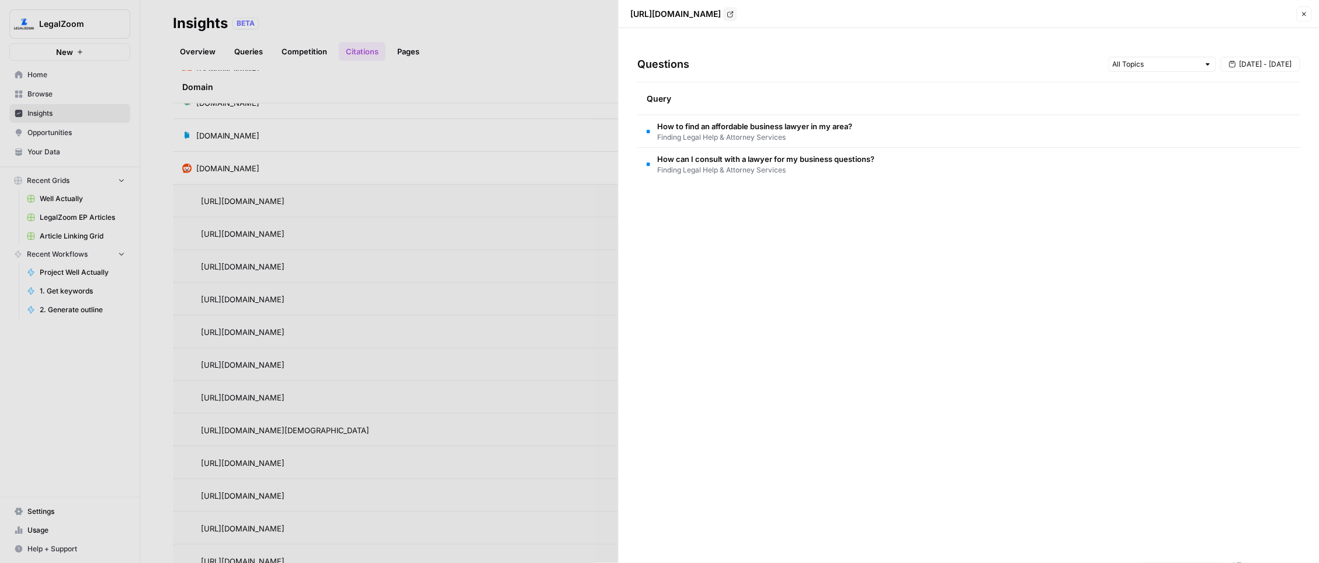
drag, startPoint x: 635, startPoint y: 115, endPoint x: 975, endPoint y: 203, distance: 350.8
click at [984, 203] on div "Questions Sep 1 - Sep 22 Query How to find an affordable business lawyer in my …" at bounding box center [969, 295] width 701 height 535
drag, startPoint x: 815, startPoint y: 185, endPoint x: 651, endPoint y: 123, distance: 174.4
click at [678, 127] on div "Questions Sep 1 - Sep 22 Query How to find an affordable business lawyer in my …" at bounding box center [969, 295] width 701 height 535
click at [646, 122] on td "How to find an affordable business lawyer in my area? Finding Legal Help & Atto…" at bounding box center [968, 131] width 663 height 32
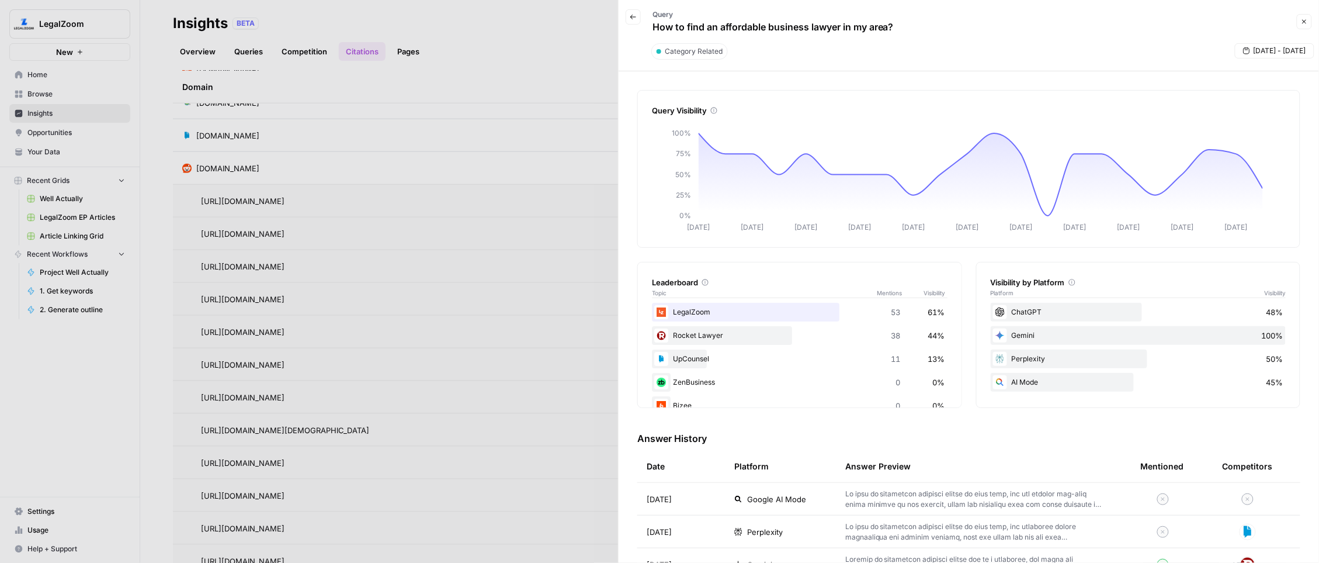
click at [641, 13] on div "Query How to find an affordable business lawyer in my area?" at bounding box center [773, 22] width 265 height 34
click at [634, 15] on icon "button" at bounding box center [633, 16] width 7 height 7
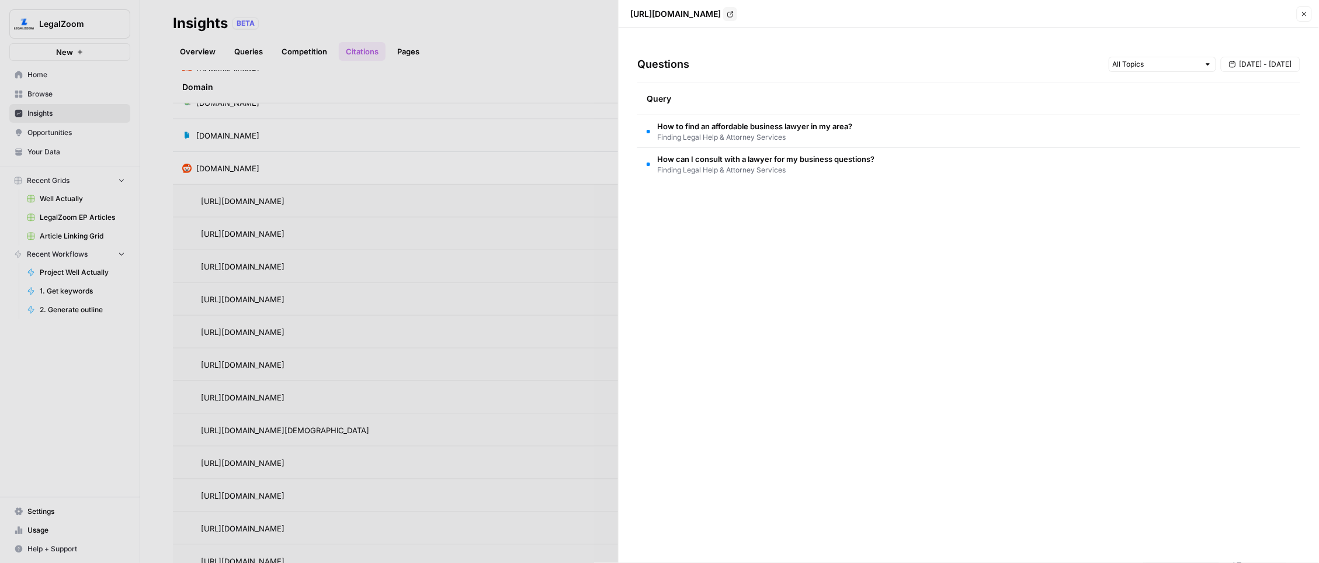
drag, startPoint x: 643, startPoint y: 90, endPoint x: 866, endPoint y: 179, distance: 240.4
click at [866, 179] on table "Query How to find an affordable business lawyer in my area? Finding Legal Help …" at bounding box center [968, 131] width 663 height 98
copy table "Query How to find an affordable business lawyer in my area? Finding Legal Help …"
click at [432, 501] on div at bounding box center [659, 281] width 1319 height 563
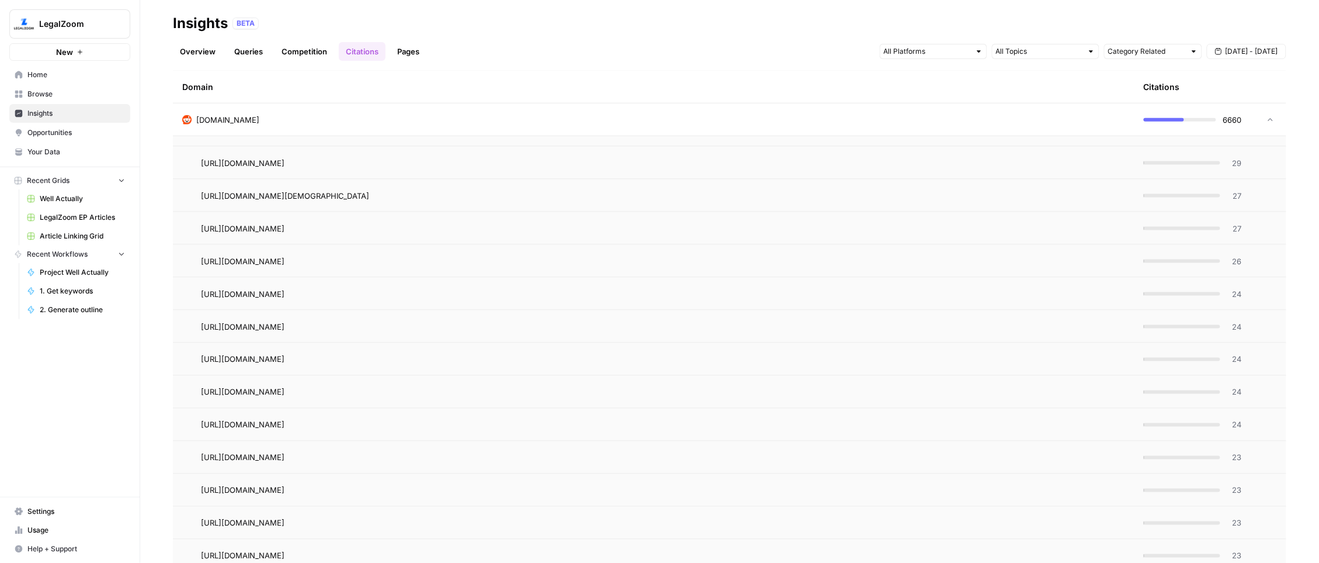
scroll to position [596, 0]
click at [285, 384] on span "https://www.reddit.com/r/smallbusiness/comments/mi5iwj/im_moving_to_another_sta…" at bounding box center [243, 388] width 84 height 12
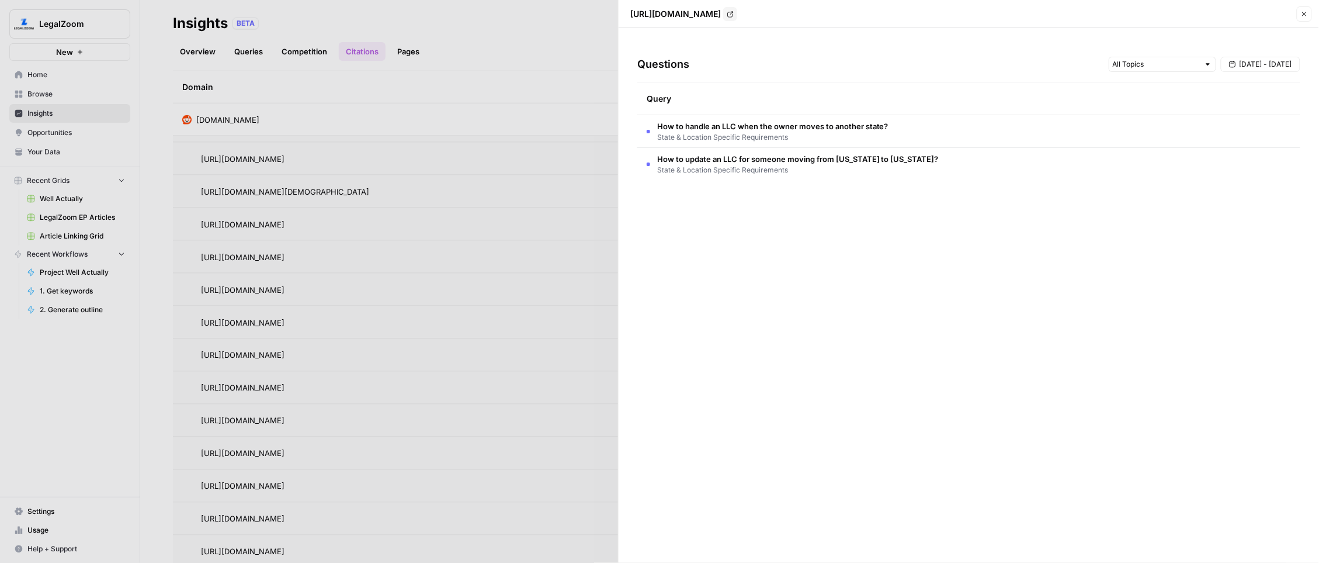
click at [488, 466] on div at bounding box center [659, 281] width 1319 height 563
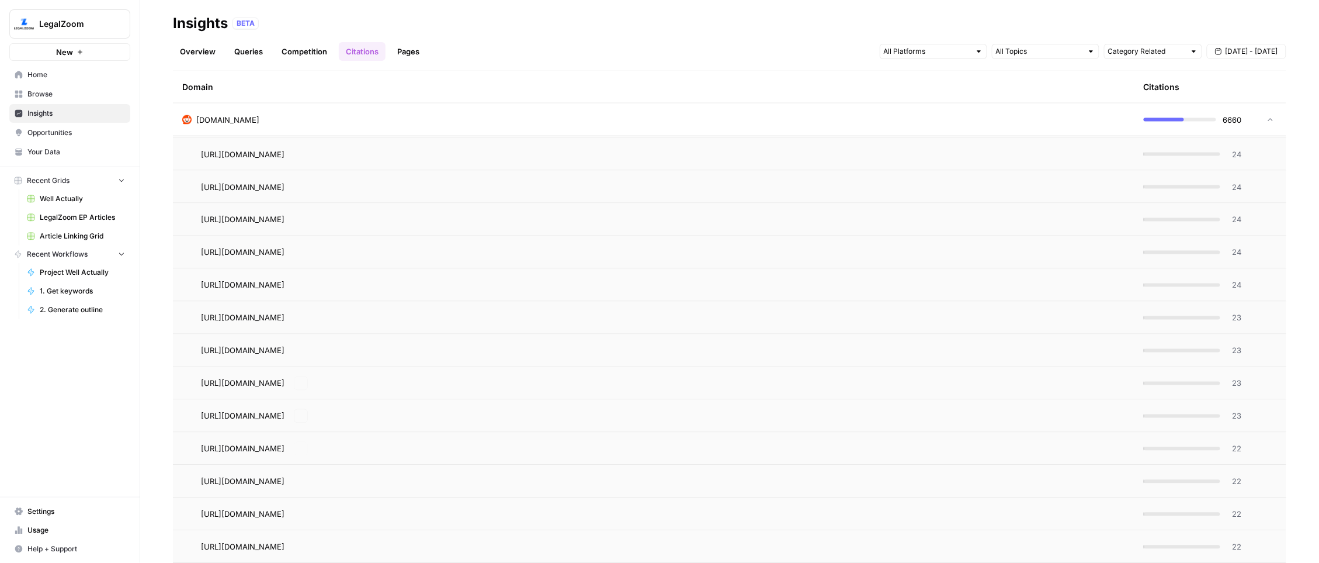
scroll to position [739, 0]
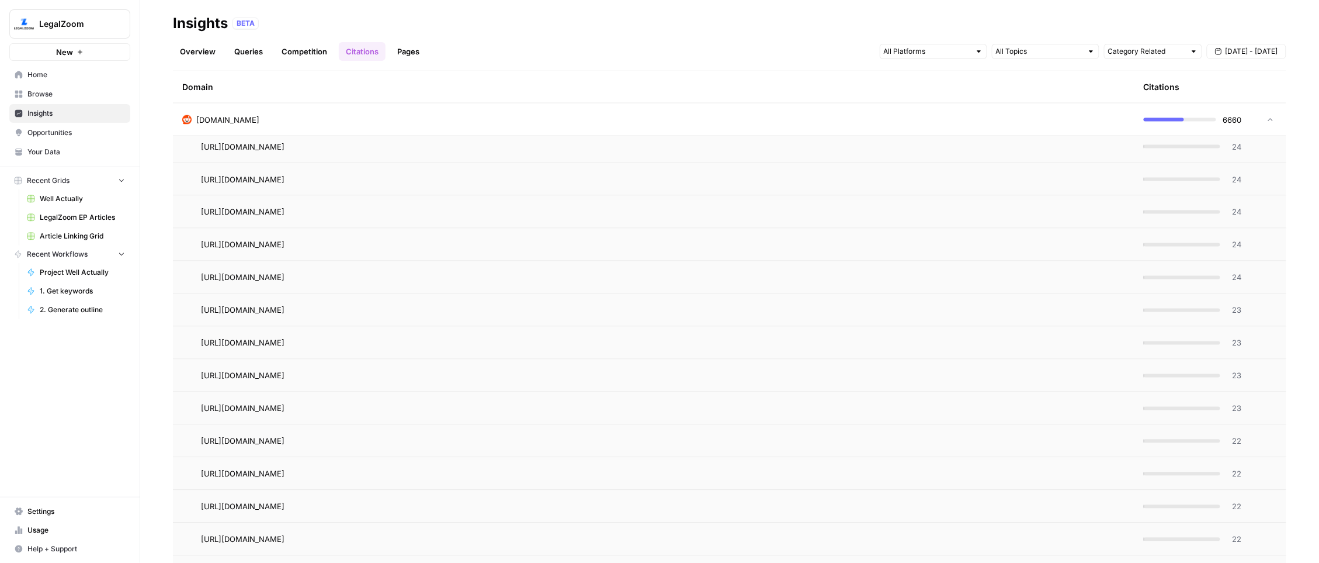
click at [285, 374] on span "https://www.reddit.com/r/Patents/comments/1l7aiyu/when_is_it_economically_worth…" at bounding box center [243, 376] width 84 height 12
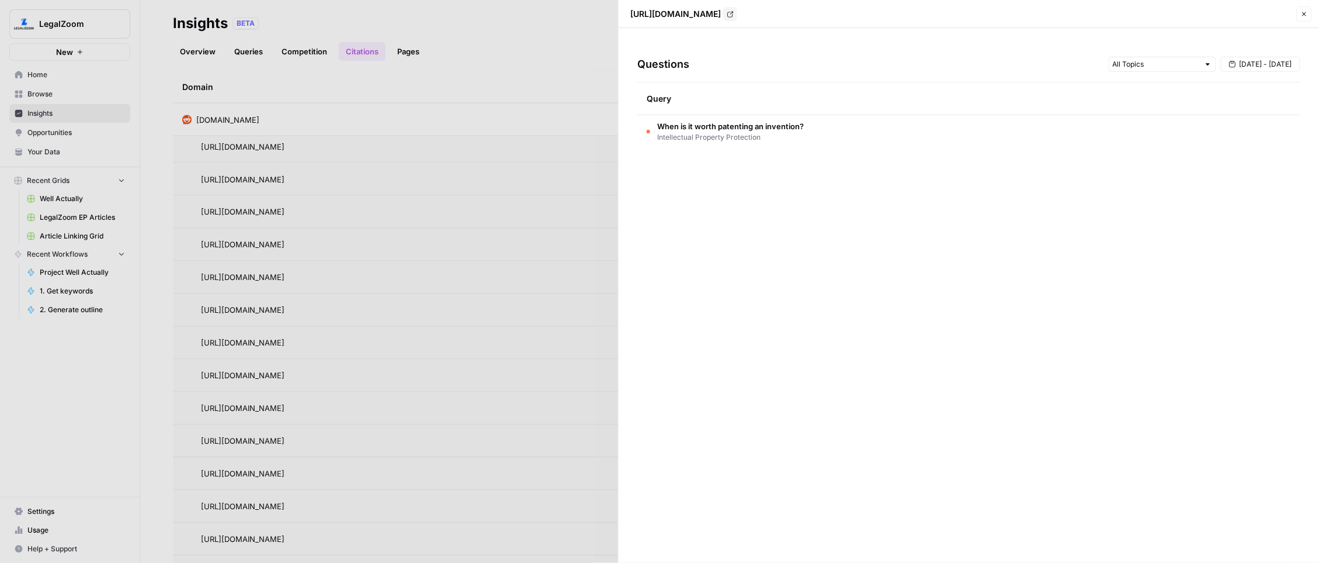
click at [698, 287] on div "Questions Sep 1 - Sep 22 Query When is it worth patenting an invention? Intelle…" at bounding box center [969, 295] width 701 height 535
drag, startPoint x: 780, startPoint y: 169, endPoint x: 641, endPoint y: 126, distance: 145.6
click at [641, 126] on div "Questions Sep 1 - Sep 22 Query When is it worth patenting an invention? Intelle…" at bounding box center [969, 295] width 701 height 535
copy div "When is it worth patenting an invention? Intellectual Property Protection"
click at [1307, 14] on icon "button" at bounding box center [1304, 14] width 7 height 7
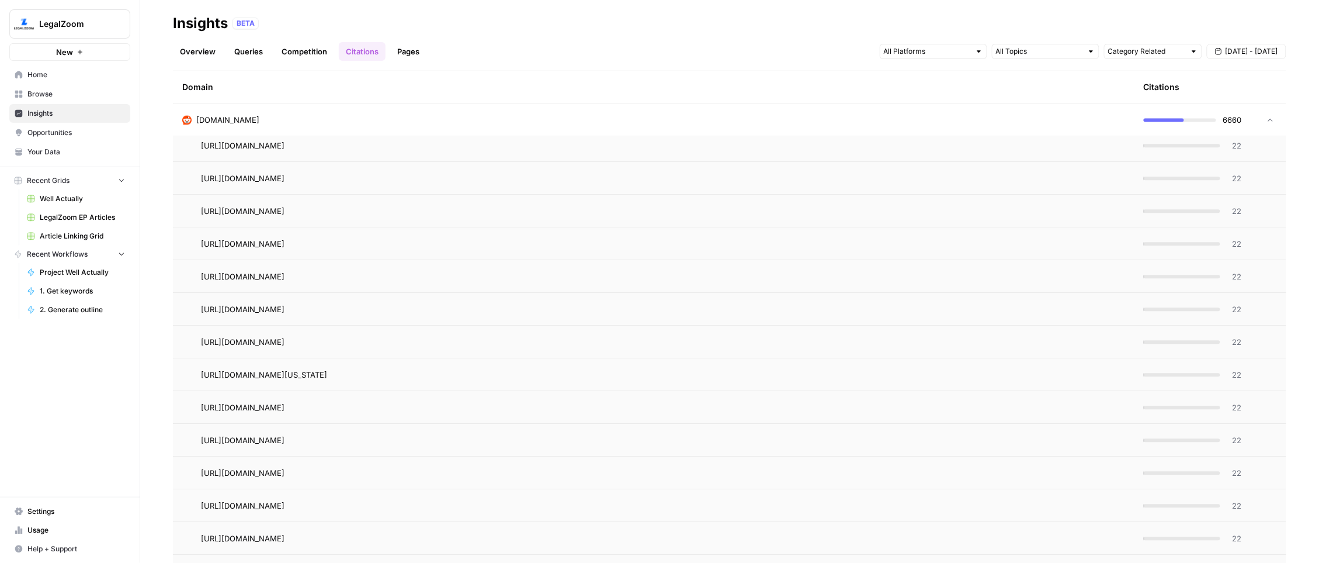
scroll to position [1053, 0]
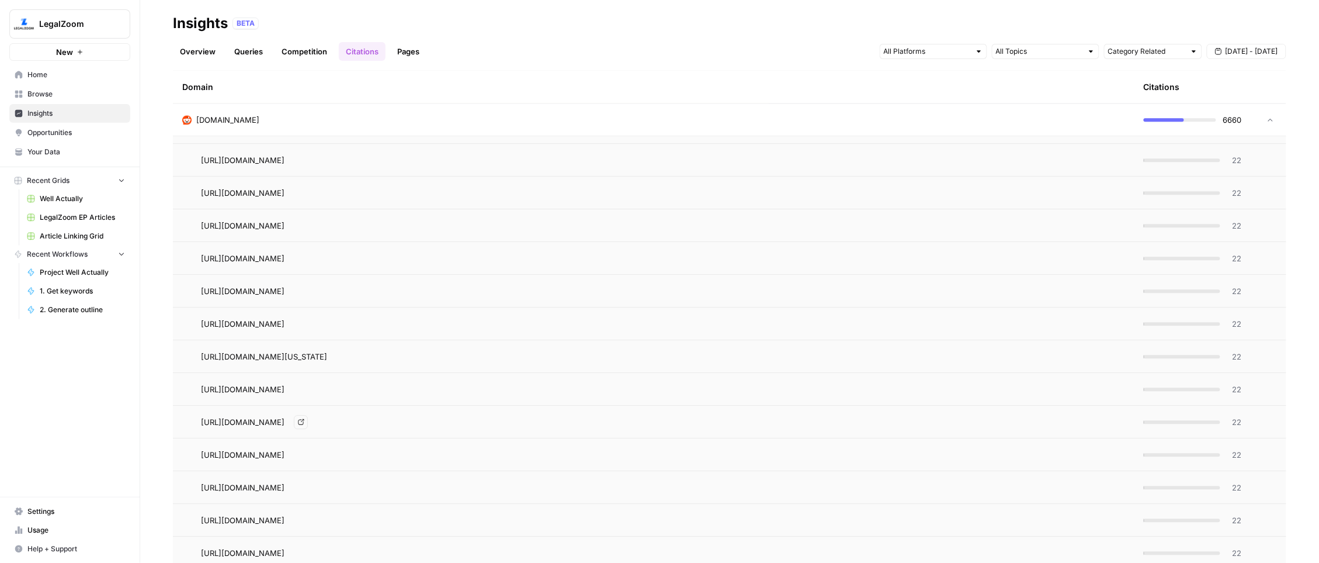
click at [285, 422] on span "https://www.reddit.com/r/llc/comments/18wwnda/llc_owners_name_change/" at bounding box center [243, 422] width 84 height 12
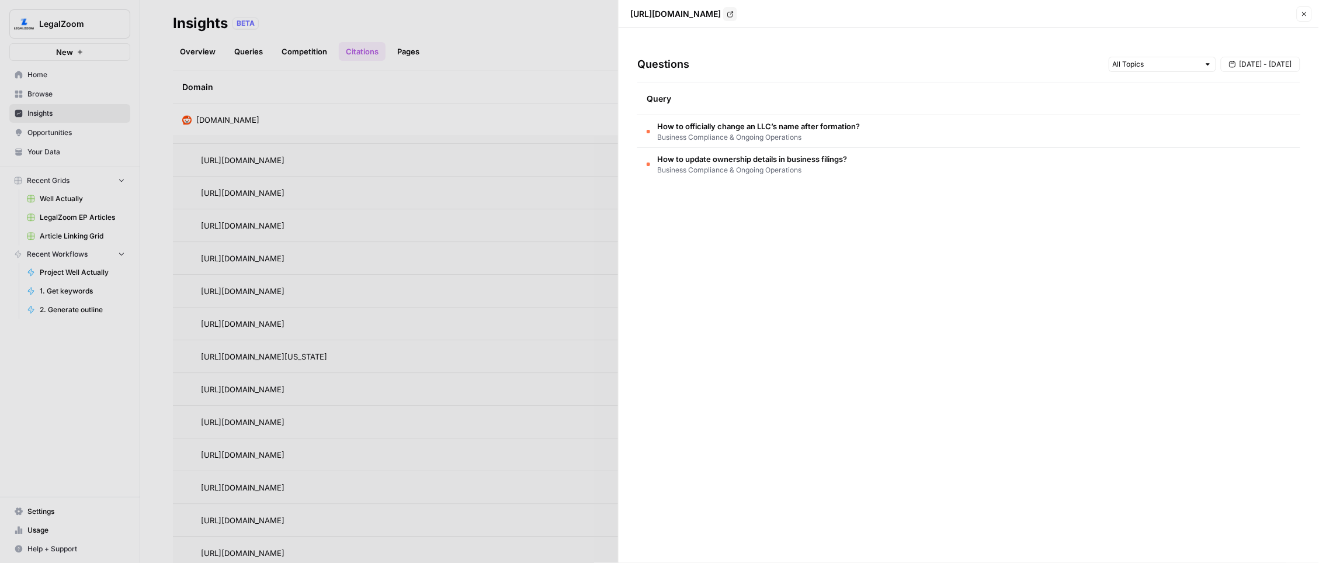
click at [72, 24] on div at bounding box center [659, 281] width 1319 height 563
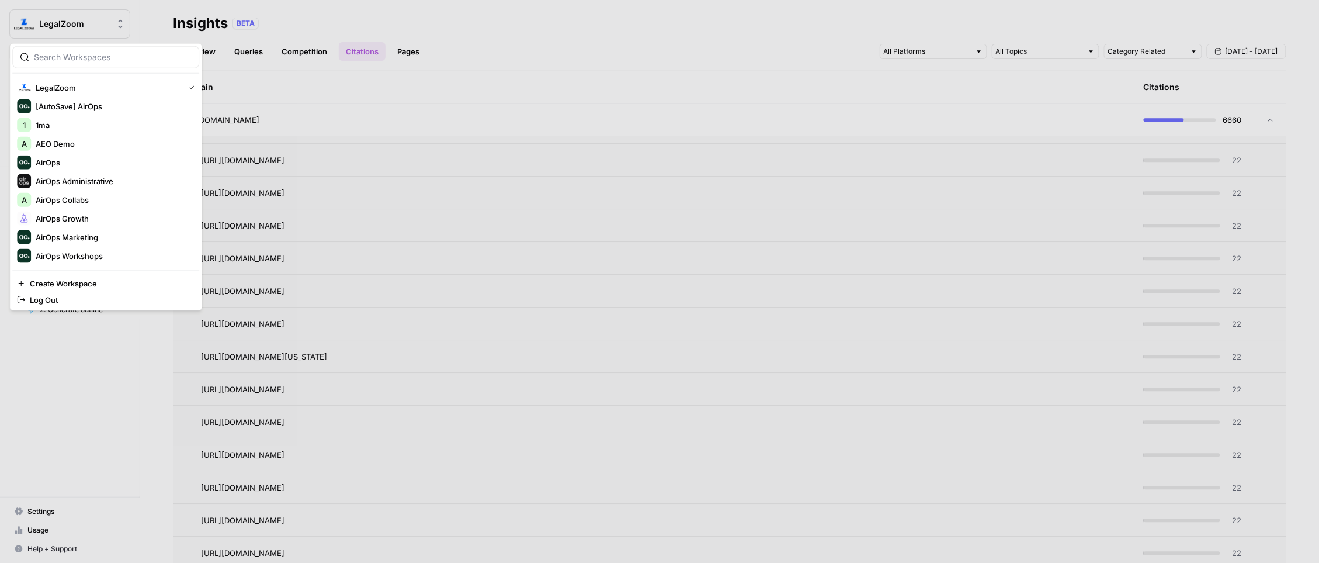
click at [58, 25] on span "LegalZoom" at bounding box center [74, 24] width 71 height 12
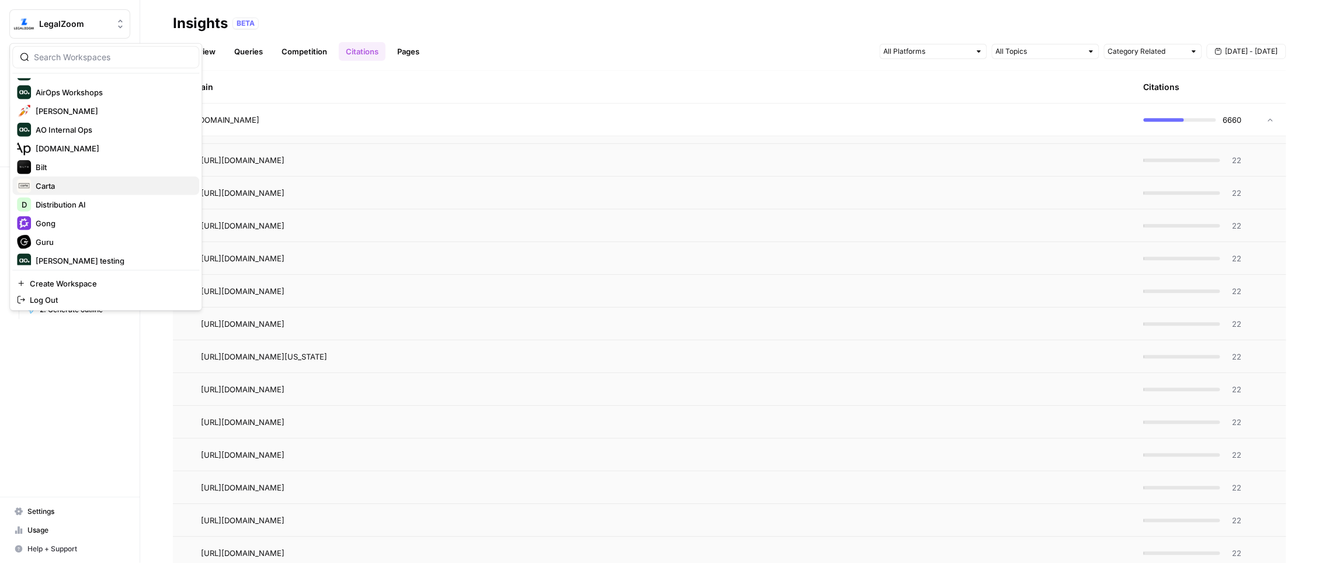
scroll to position [162, 0]
click at [52, 148] on span "[DOMAIN_NAME]" at bounding box center [113, 150] width 154 height 12
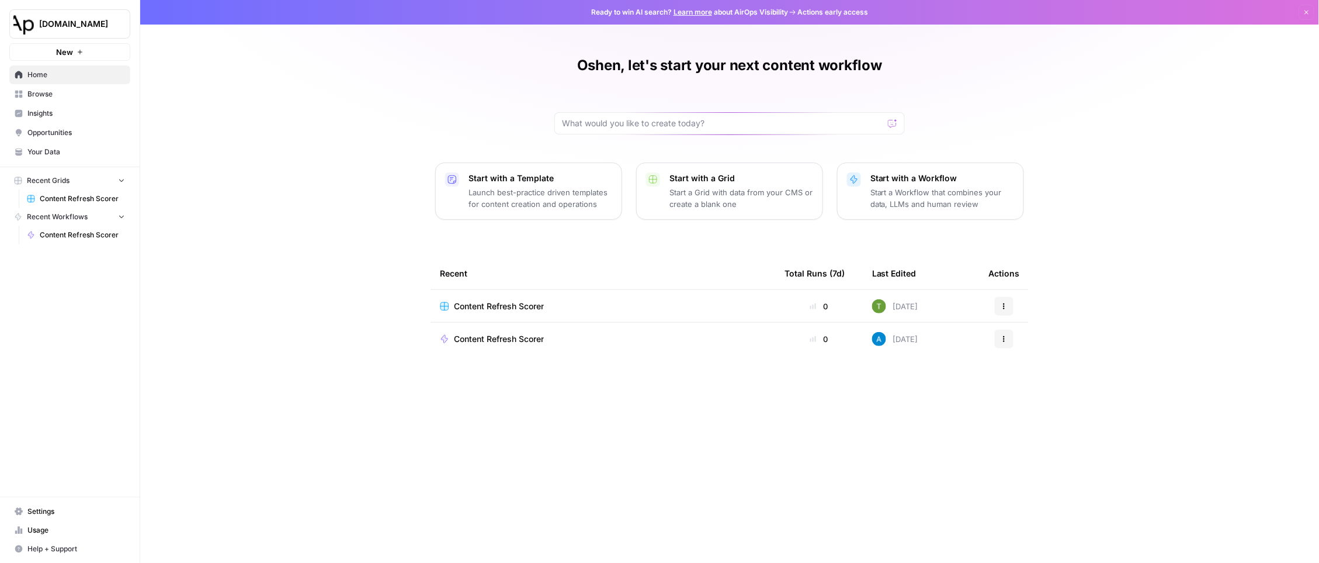
click at [52, 106] on link "Insights" at bounding box center [69, 113] width 121 height 19
